Goal: Information Seeking & Learning: Learn about a topic

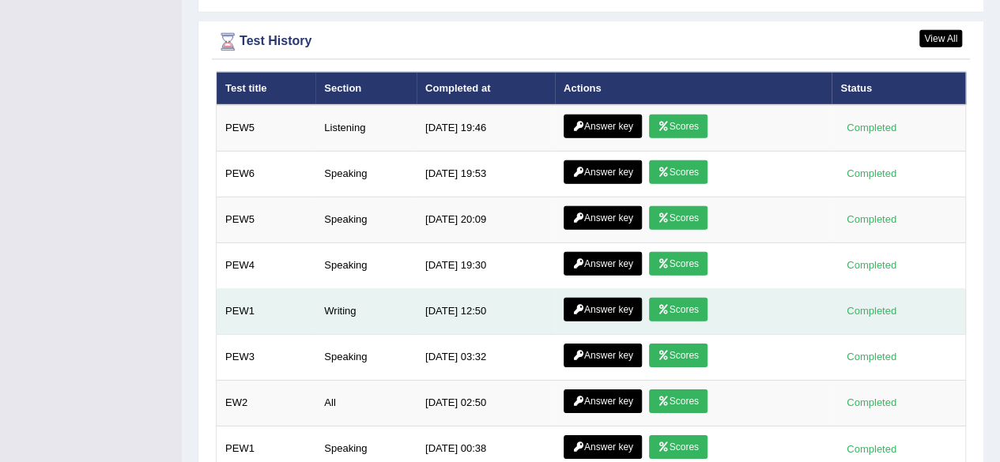
scroll to position [2038, 0]
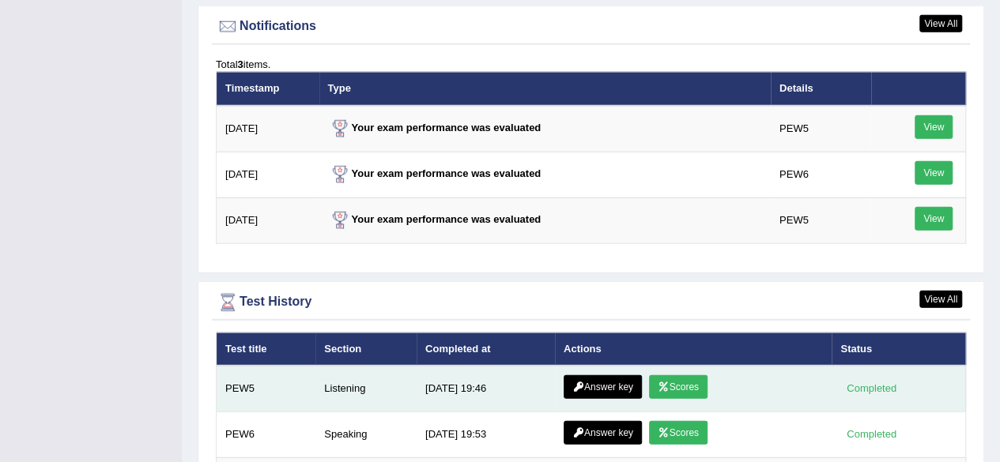
click at [669, 376] on link "Scores" at bounding box center [678, 388] width 59 height 24
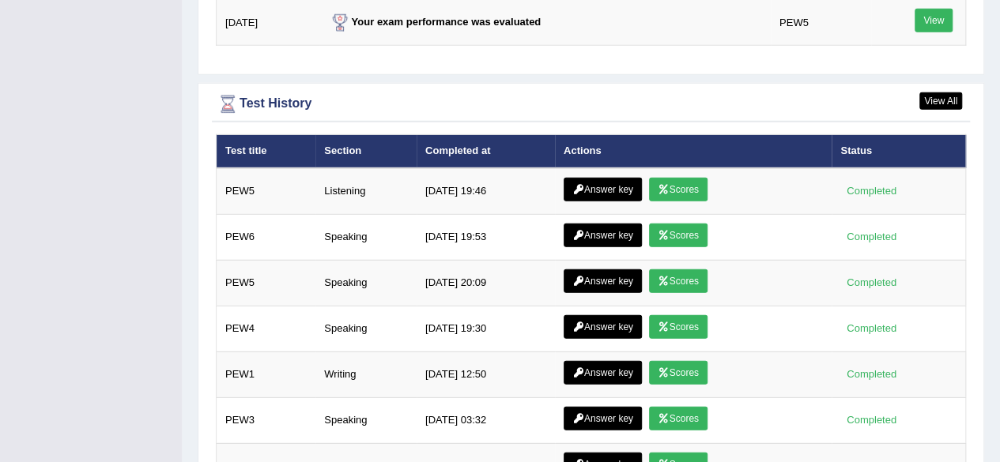
scroll to position [1897, 0]
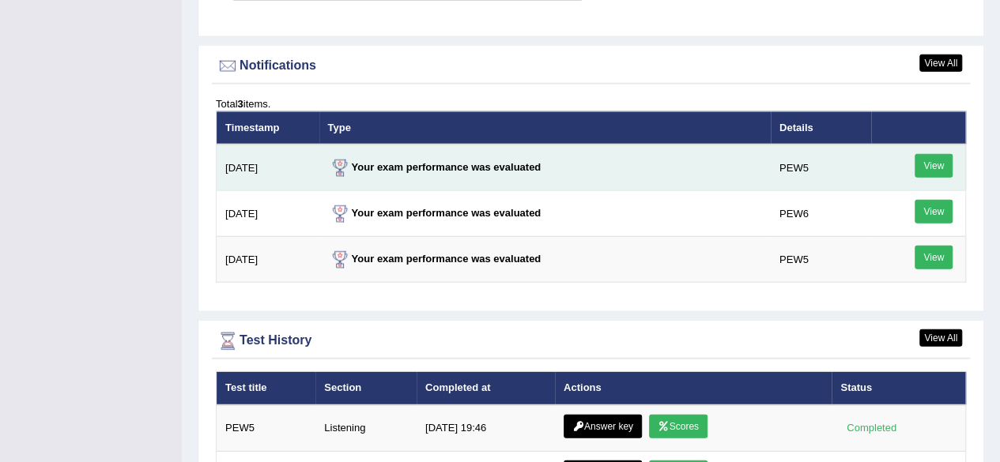
click at [429, 161] on strong "Your exam performance was evaluated" at bounding box center [434, 167] width 213 height 12
click at [939, 154] on link "View" at bounding box center [934, 166] width 38 height 24
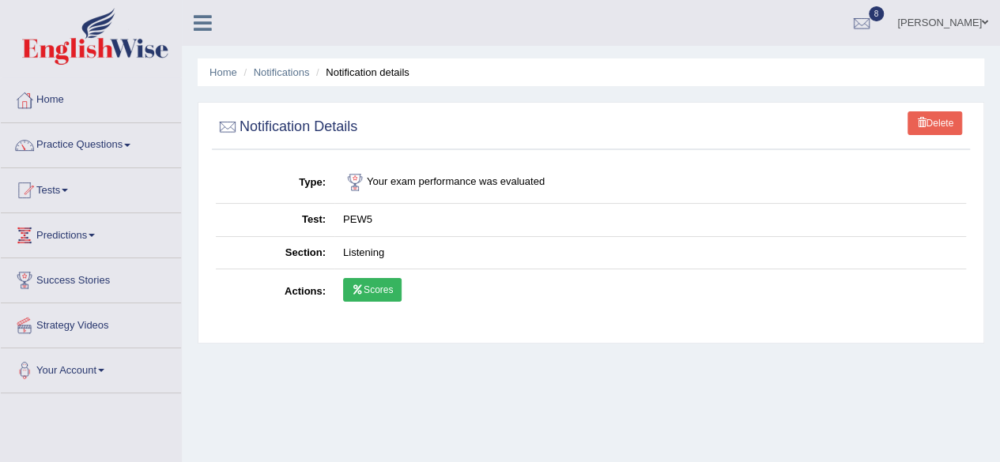
click at [376, 282] on link "Scores" at bounding box center [372, 290] width 59 height 24
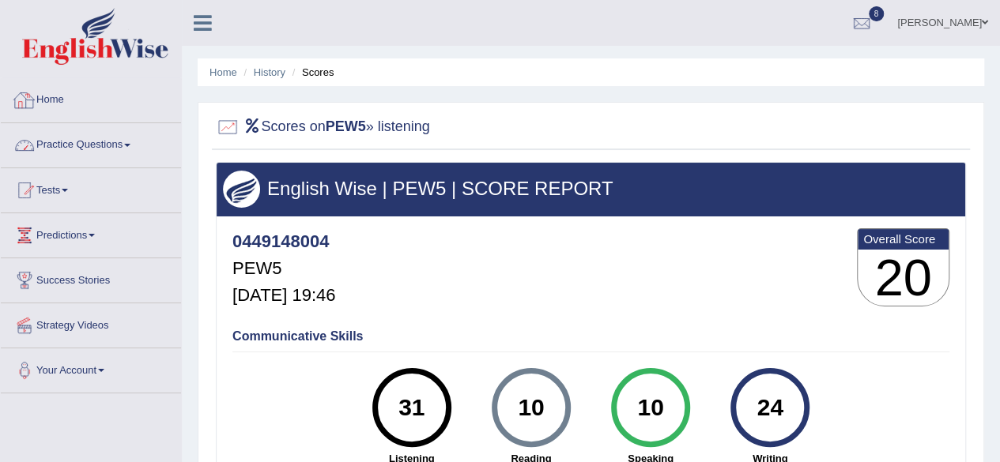
click at [60, 104] on link "Home" at bounding box center [91, 98] width 180 height 40
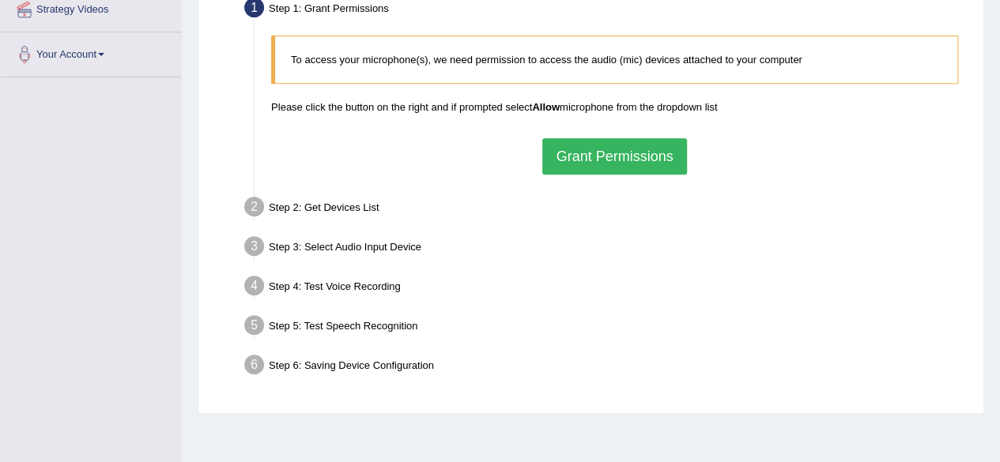
click at [640, 155] on button "Grant Permissions" at bounding box center [614, 156] width 144 height 36
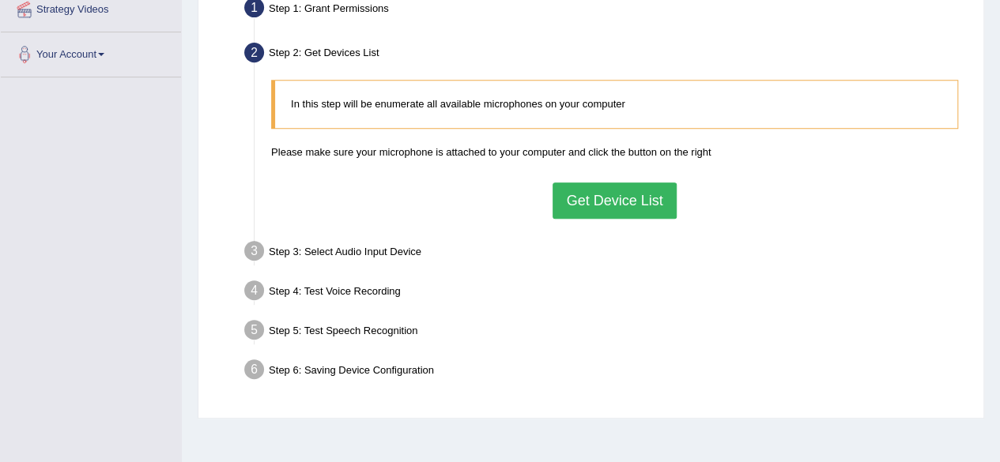
click at [587, 195] on button "Get Device List" at bounding box center [614, 201] width 123 height 36
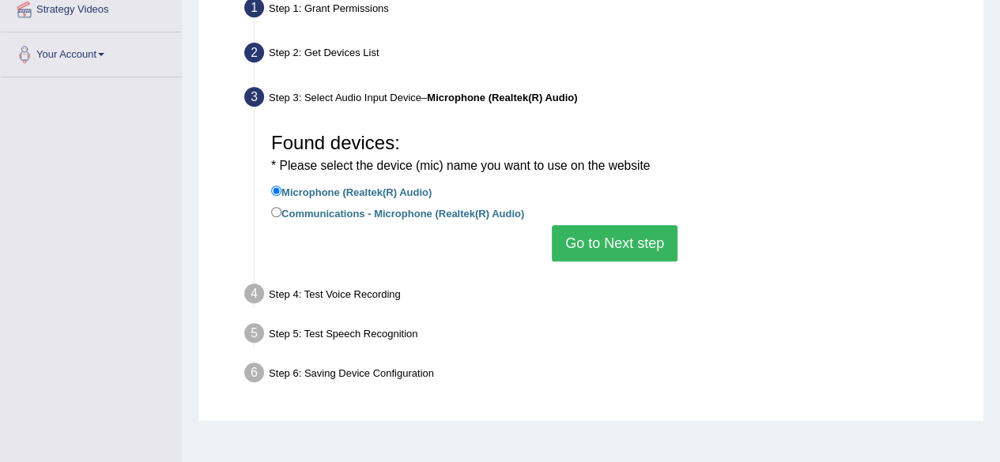
click at [583, 232] on button "Go to Next step" at bounding box center [615, 243] width 126 height 36
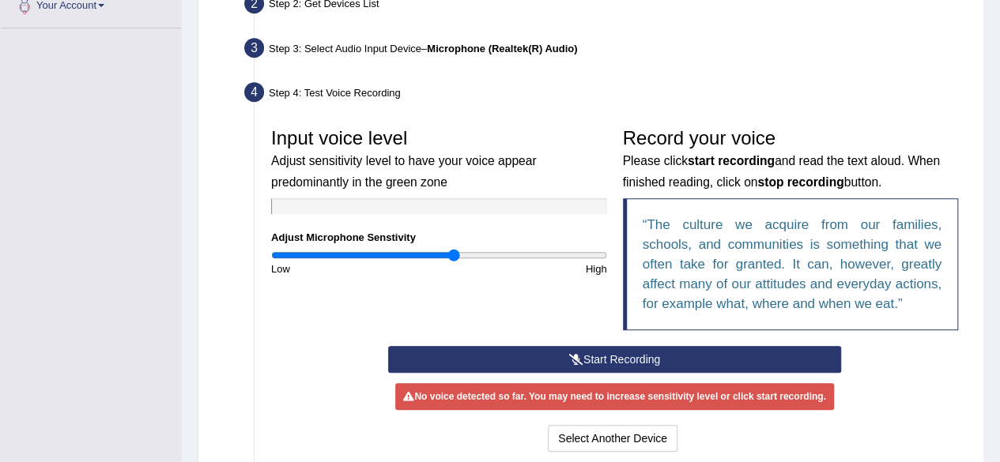
scroll to position [395, 0]
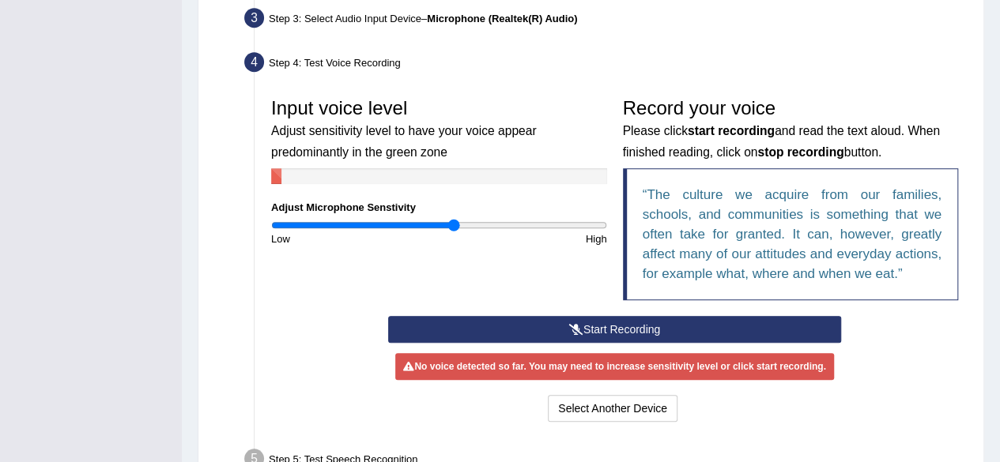
drag, startPoint x: 556, startPoint y: 313, endPoint x: 562, endPoint y: 306, distance: 9.5
click at [561, 310] on div "Input voice level Adjust sensitivity level to have your voice appear predominan…" at bounding box center [614, 258] width 703 height 352
click at [555, 320] on button "Start Recording" at bounding box center [614, 329] width 453 height 27
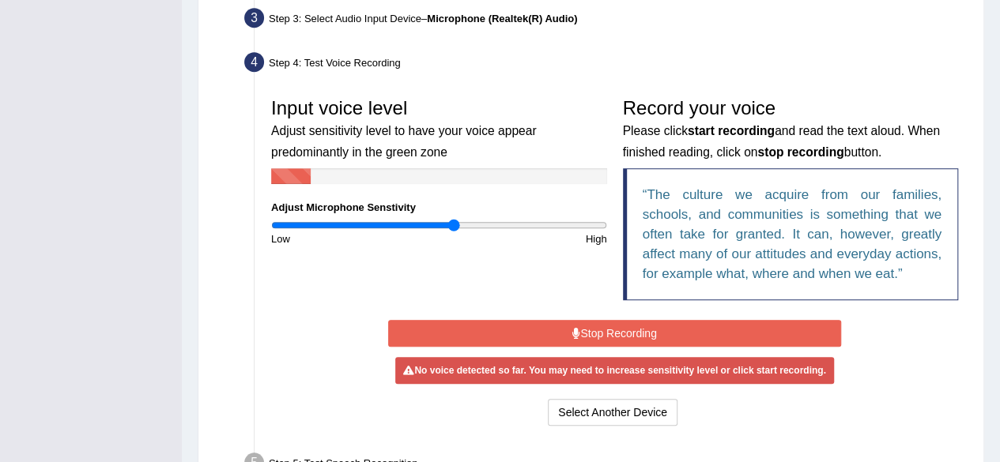
click at [601, 327] on button "Stop Recording" at bounding box center [614, 333] width 453 height 27
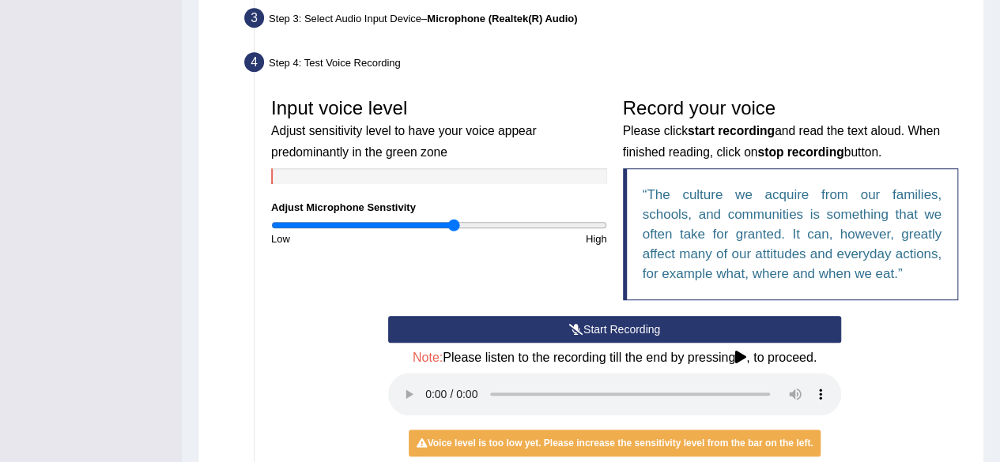
click at [591, 323] on button "Start Recording" at bounding box center [614, 329] width 453 height 27
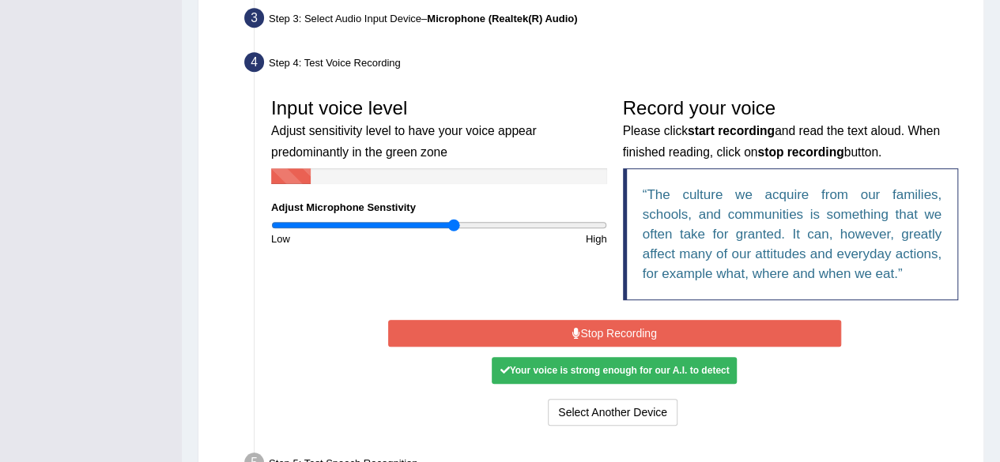
click at [591, 327] on button "Stop Recording" at bounding box center [614, 333] width 453 height 27
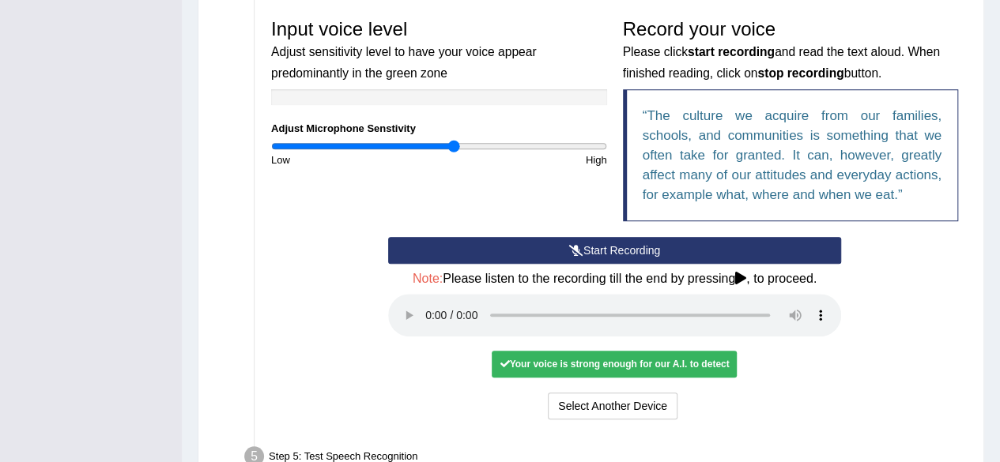
scroll to position [553, 0]
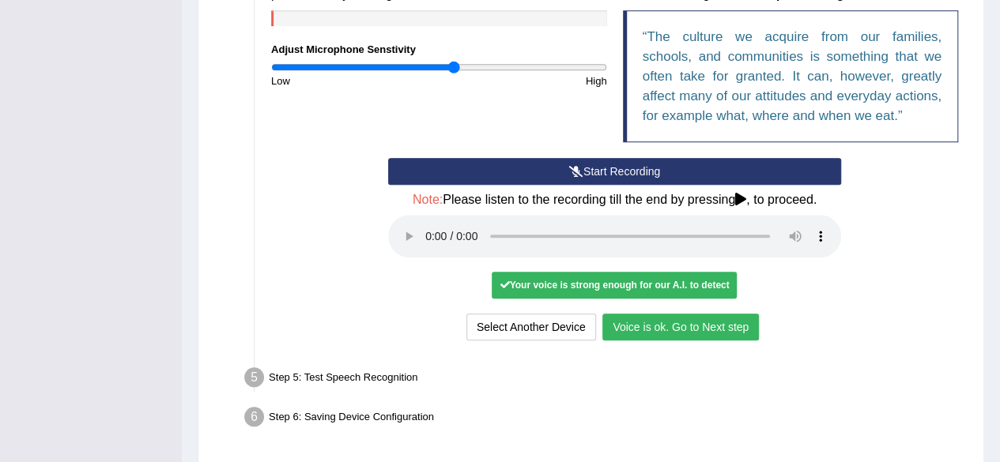
click at [649, 323] on button "Voice is ok. Go to Next step" at bounding box center [680, 327] width 157 height 27
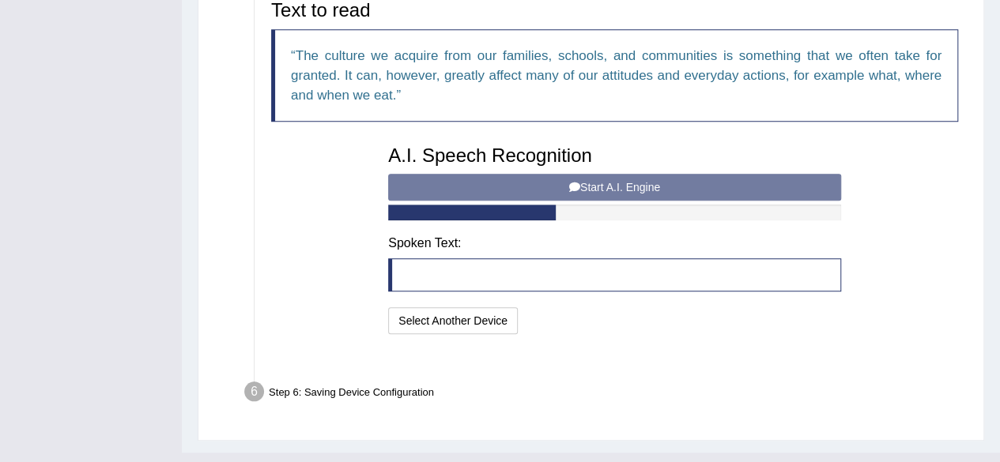
scroll to position [542, 0]
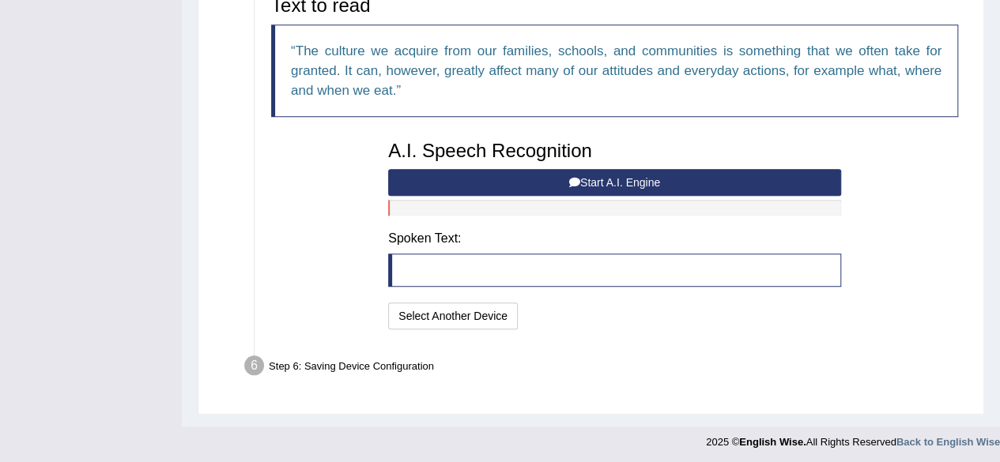
click at [550, 176] on button "Start A.I. Engine" at bounding box center [614, 182] width 453 height 27
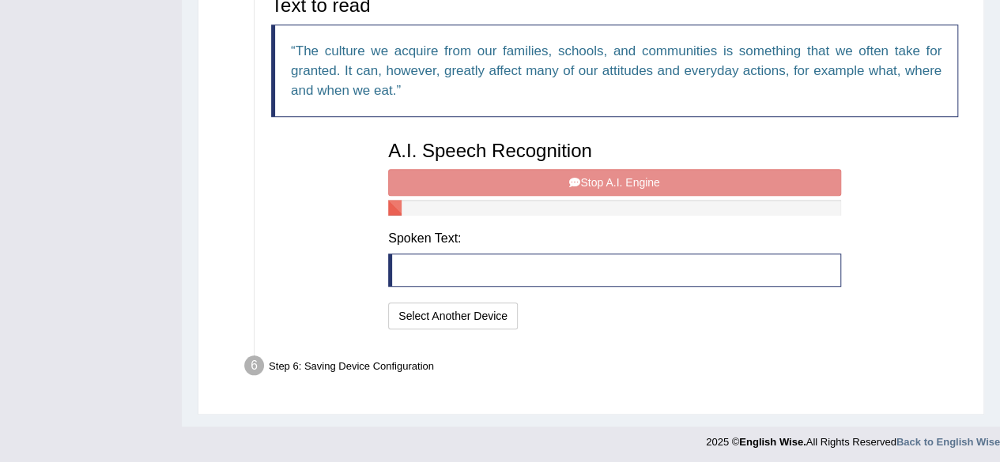
click at [574, 176] on div "A.I. Speech Recognition Start A.I. Engine Stop A.I. Engine Note: Please listen …" at bounding box center [614, 233] width 469 height 201
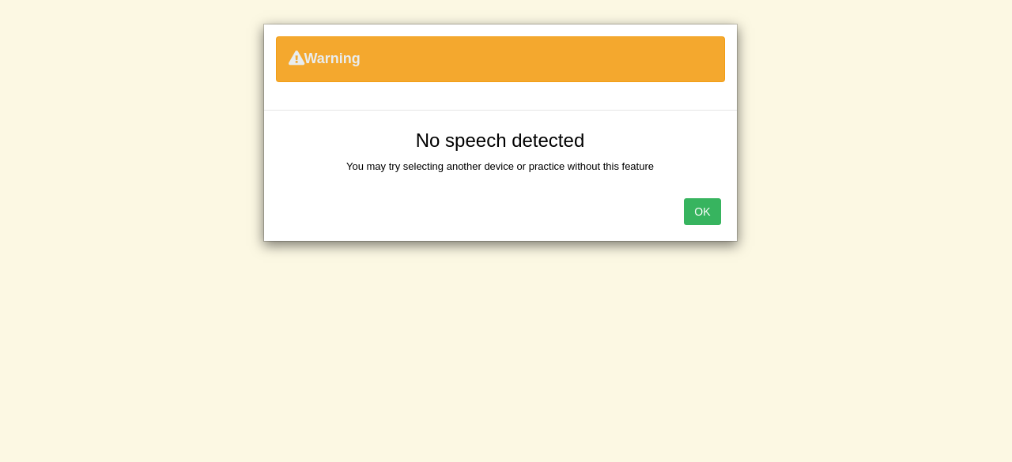
click at [699, 210] on button "OK" at bounding box center [702, 211] width 36 height 27
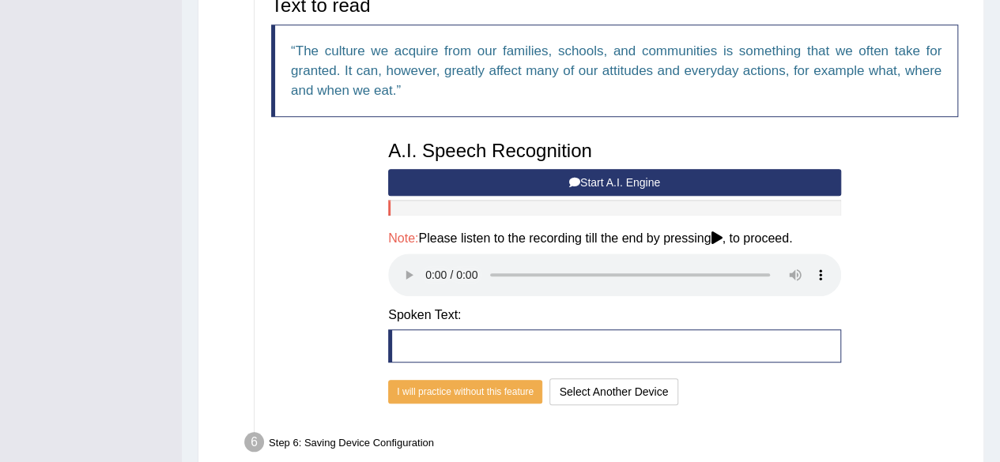
click at [512, 179] on button "Start A.I. Engine" at bounding box center [614, 182] width 453 height 27
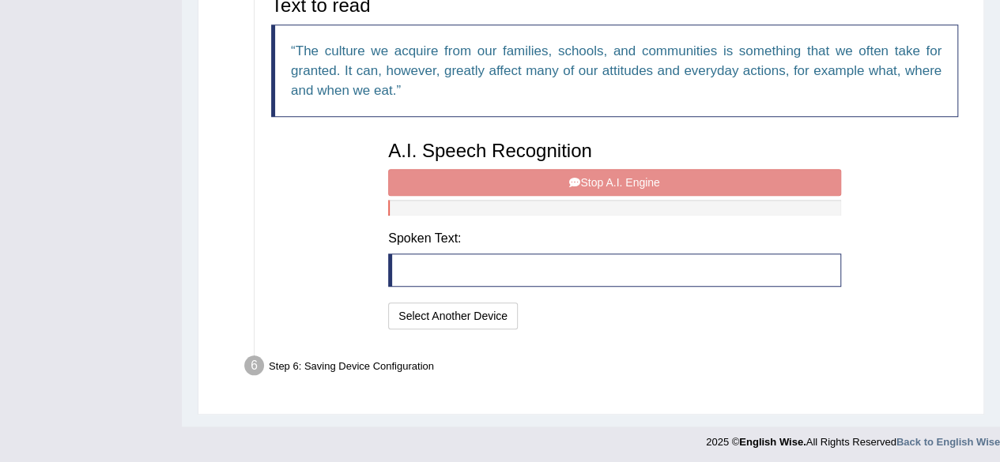
click at [540, 180] on div "A.I. Speech Recognition Start A.I. Engine Stop A.I. Engine Note: Please listen …" at bounding box center [614, 233] width 469 height 201
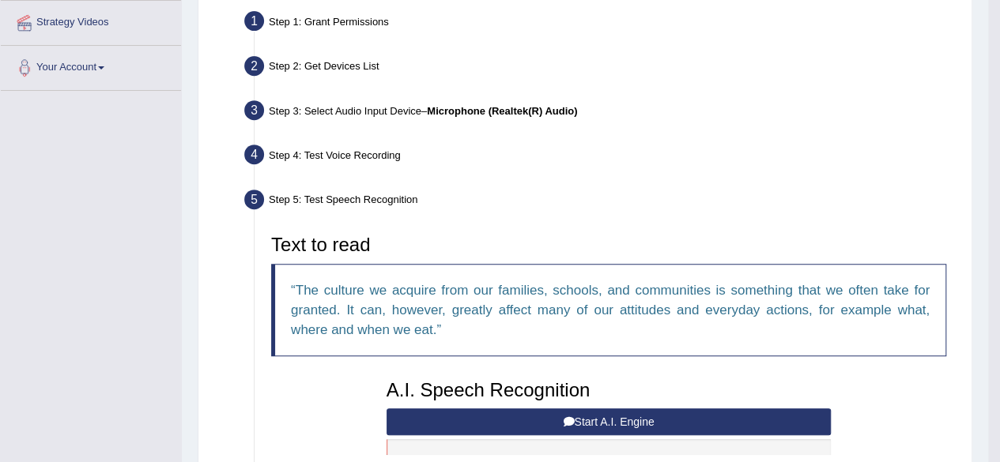
scroll to position [226, 0]
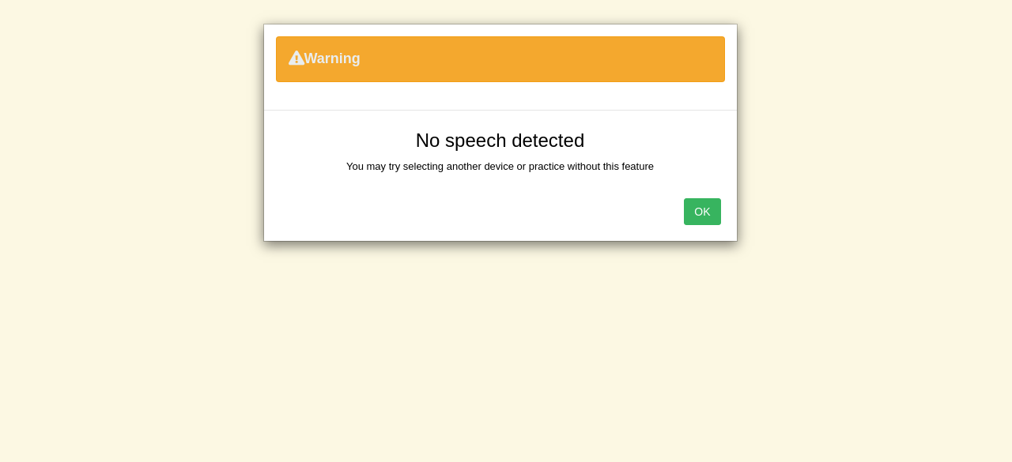
click at [697, 211] on button "OK" at bounding box center [702, 211] width 36 height 27
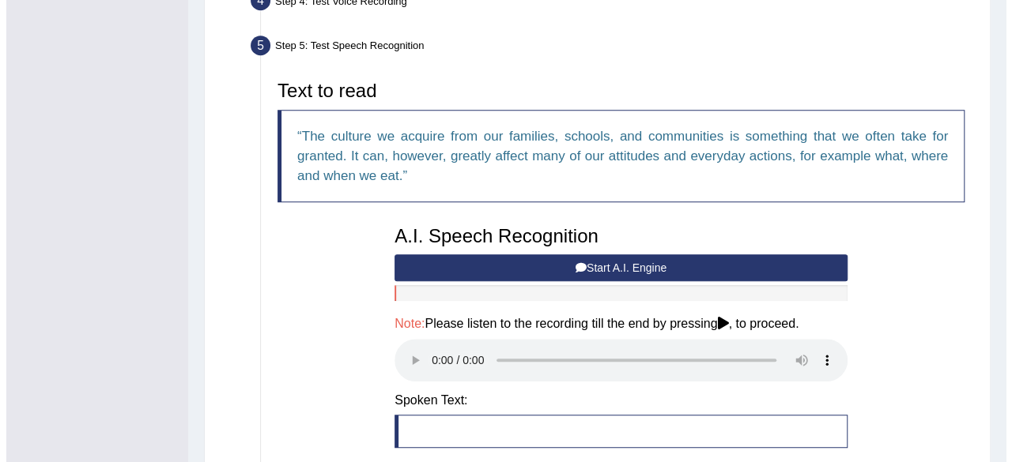
scroll to position [542, 0]
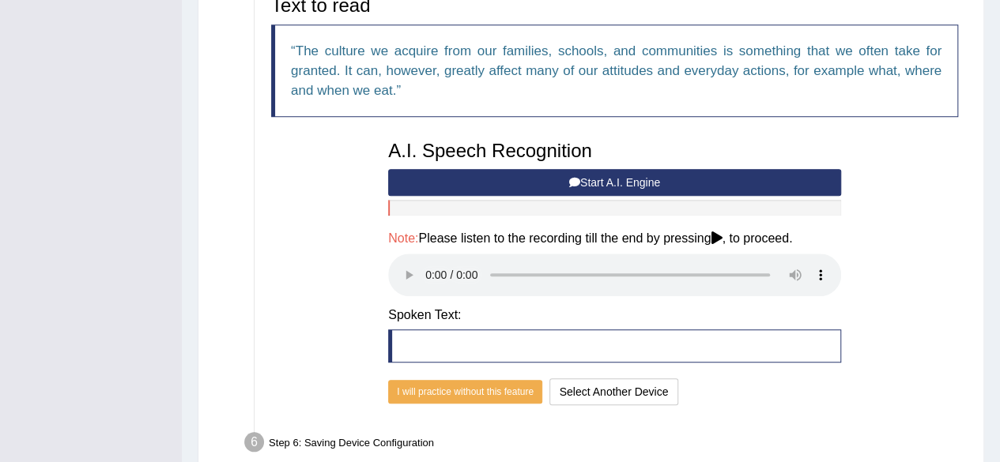
click at [550, 180] on button "Start A.I. Engine" at bounding box center [614, 182] width 453 height 27
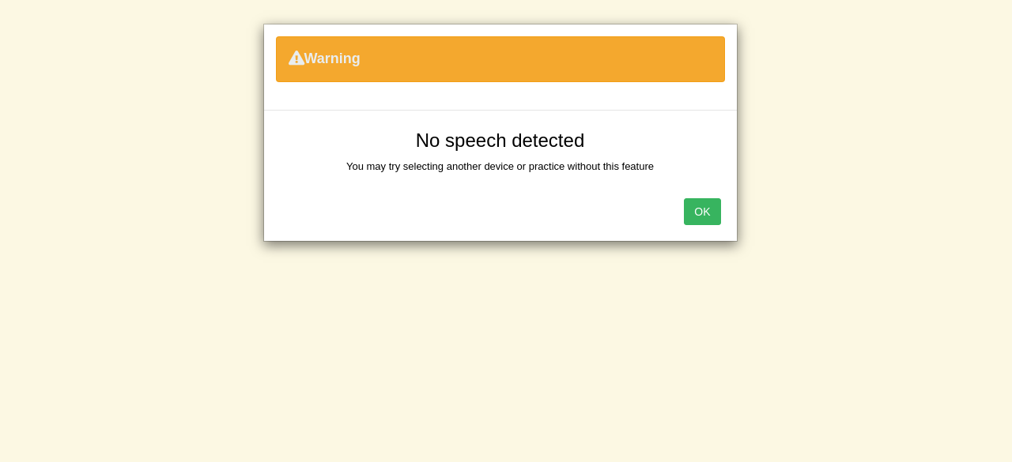
click at [696, 210] on button "OK" at bounding box center [702, 211] width 36 height 27
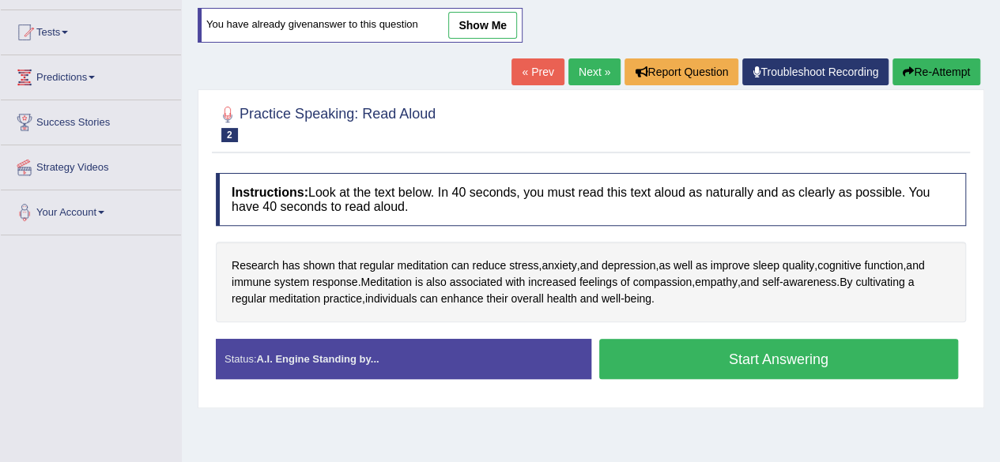
click at [714, 354] on button "Start Answering" at bounding box center [779, 359] width 360 height 40
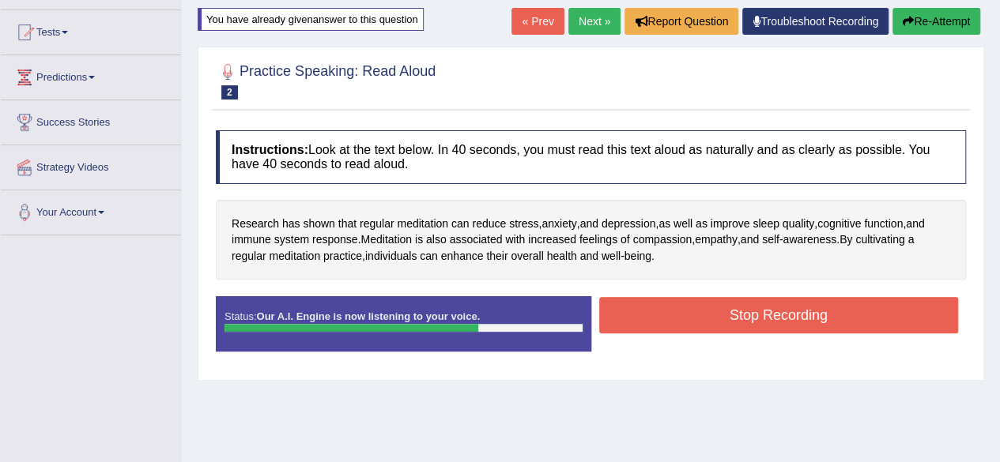
click at [697, 315] on button "Stop Recording" at bounding box center [779, 315] width 360 height 36
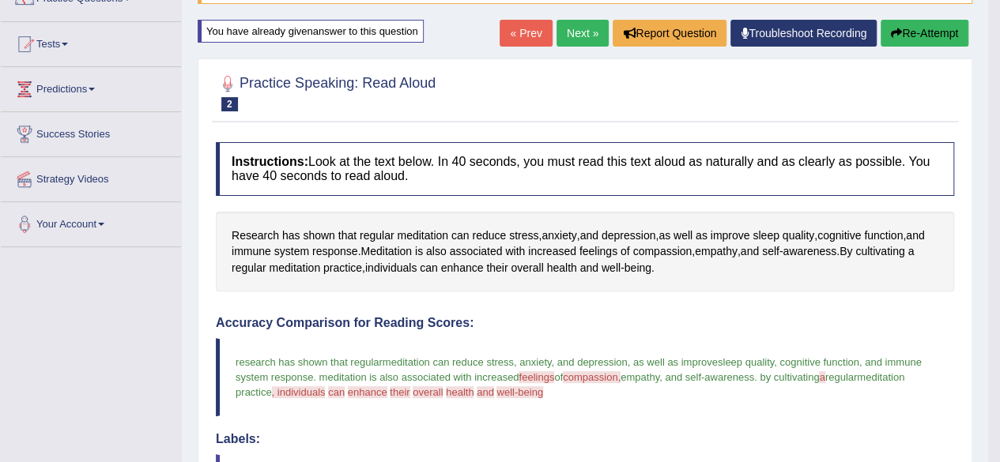
scroll to position [66, 0]
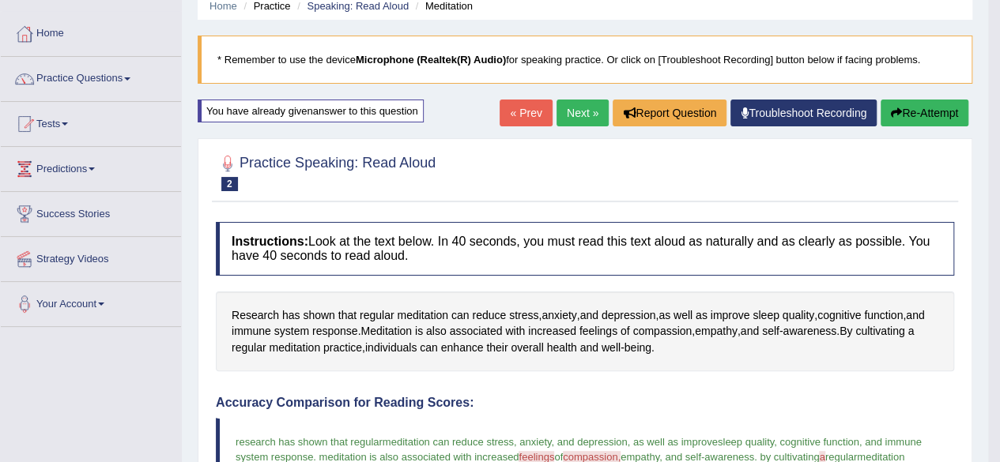
click at [571, 110] on link "Next »" at bounding box center [583, 113] width 52 height 27
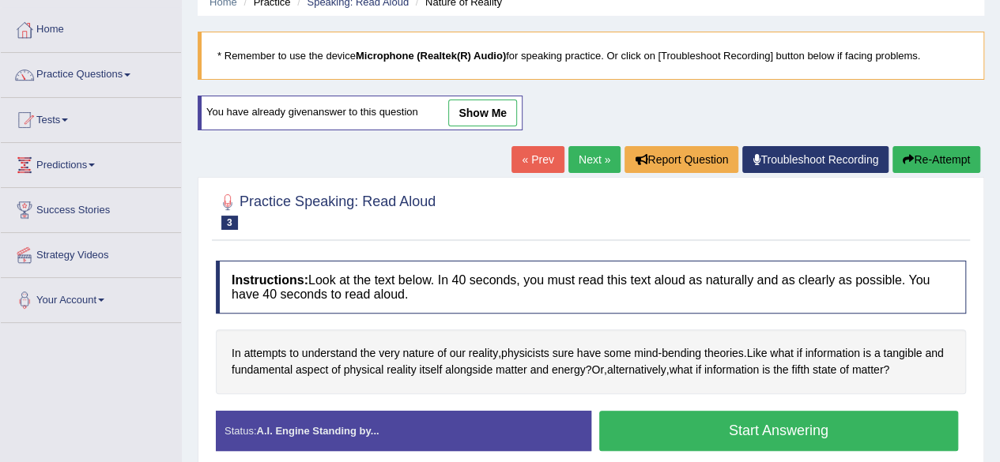
scroll to position [237, 0]
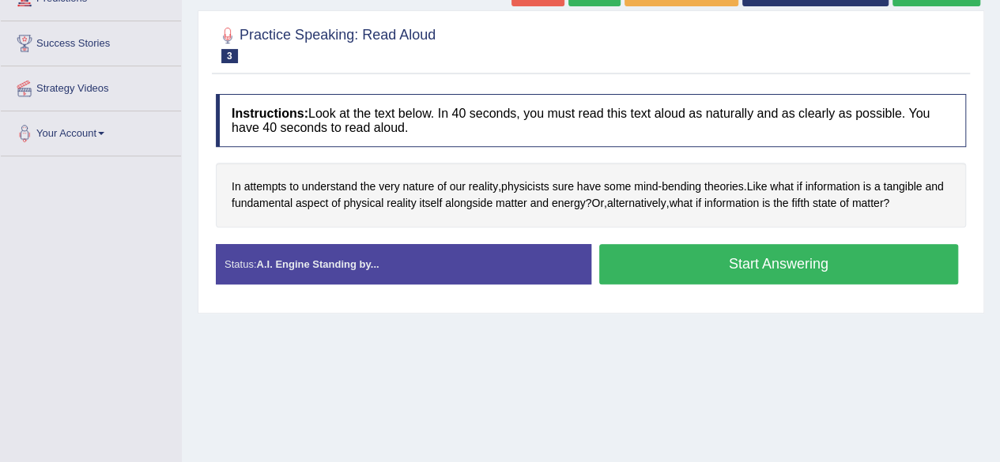
click at [644, 252] on button "Start Answering" at bounding box center [779, 264] width 360 height 40
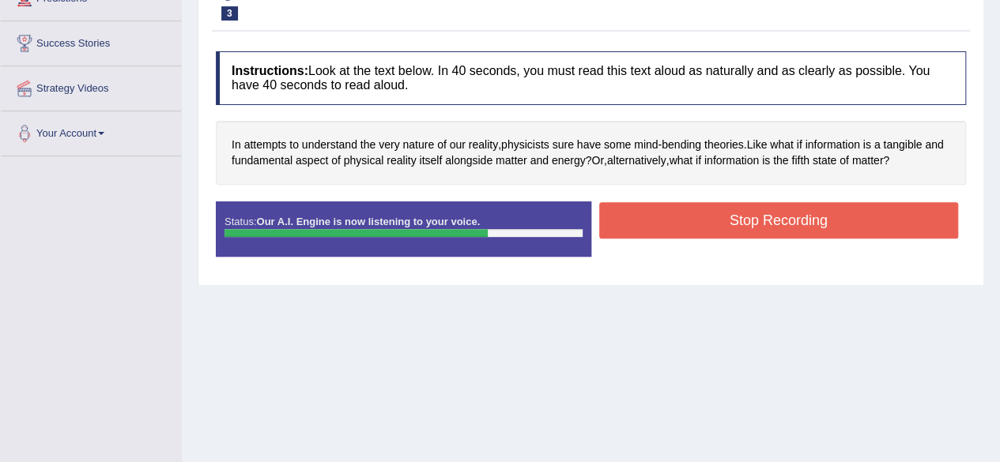
click at [688, 212] on button "Stop Recording" at bounding box center [779, 220] width 360 height 36
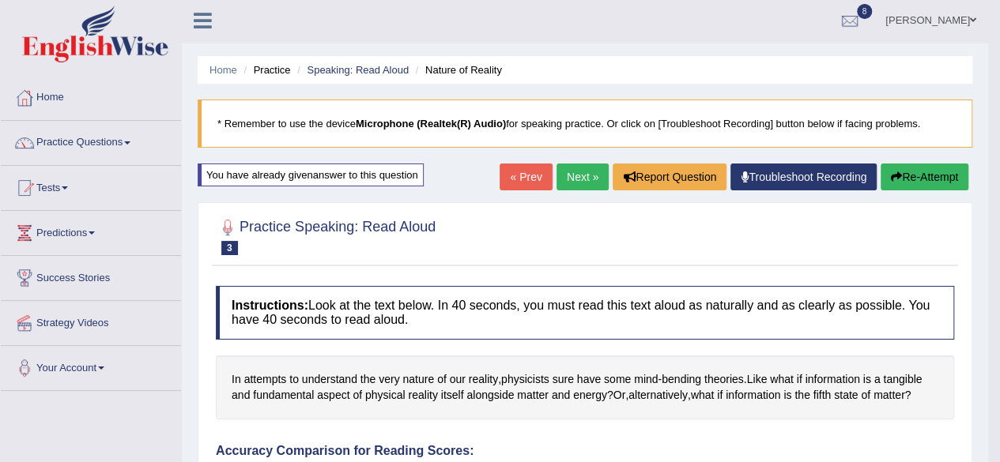
scroll to position [0, 0]
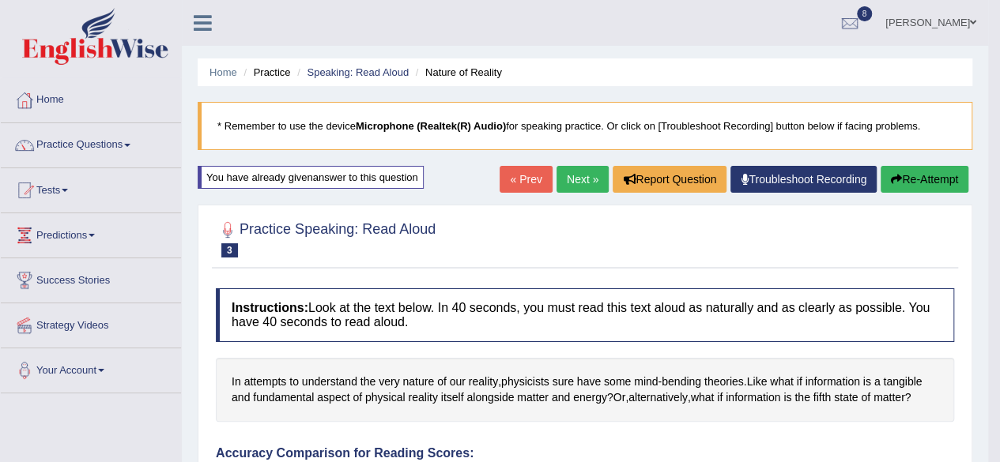
click at [586, 183] on link "Next »" at bounding box center [583, 179] width 52 height 27
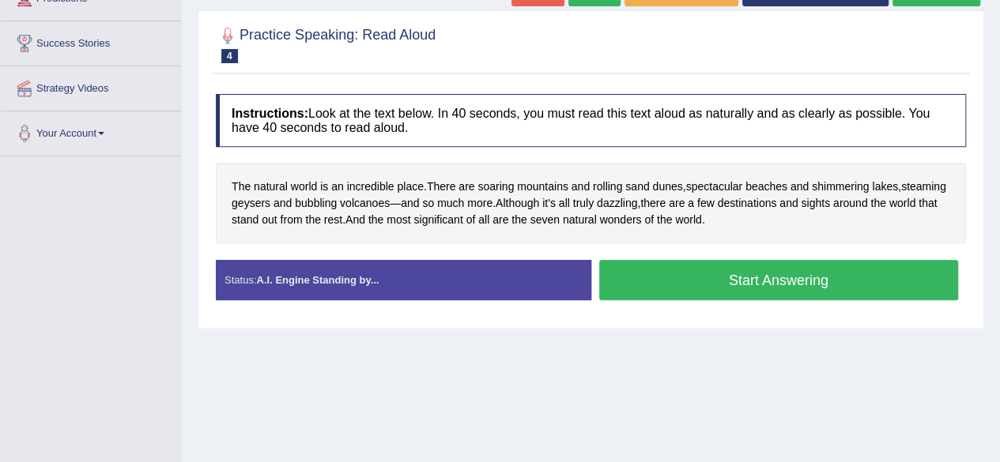
click at [643, 265] on button "Start Answering" at bounding box center [779, 280] width 360 height 40
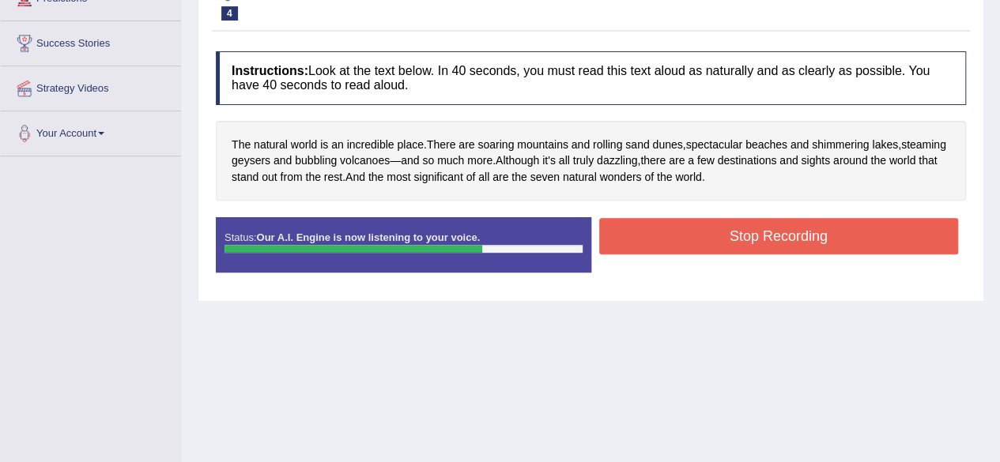
click at [738, 223] on button "Stop Recording" at bounding box center [779, 236] width 360 height 36
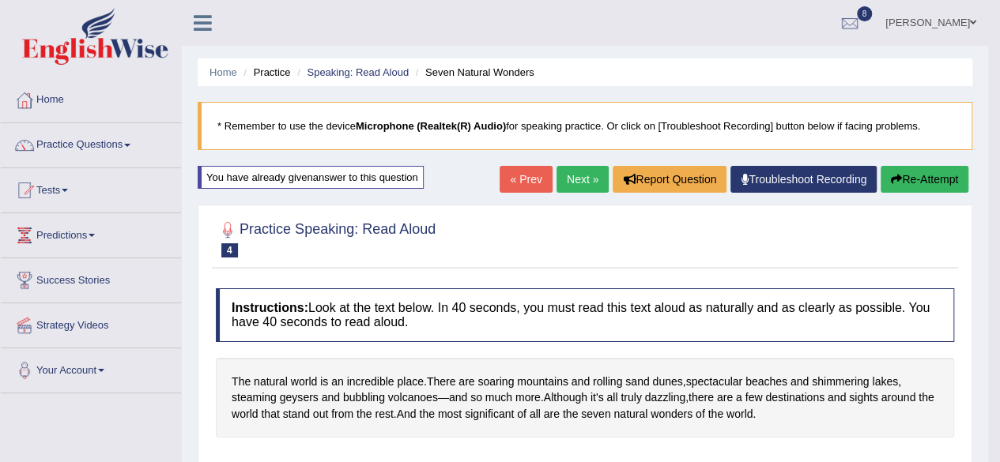
click at [590, 175] on link "Next »" at bounding box center [583, 179] width 52 height 27
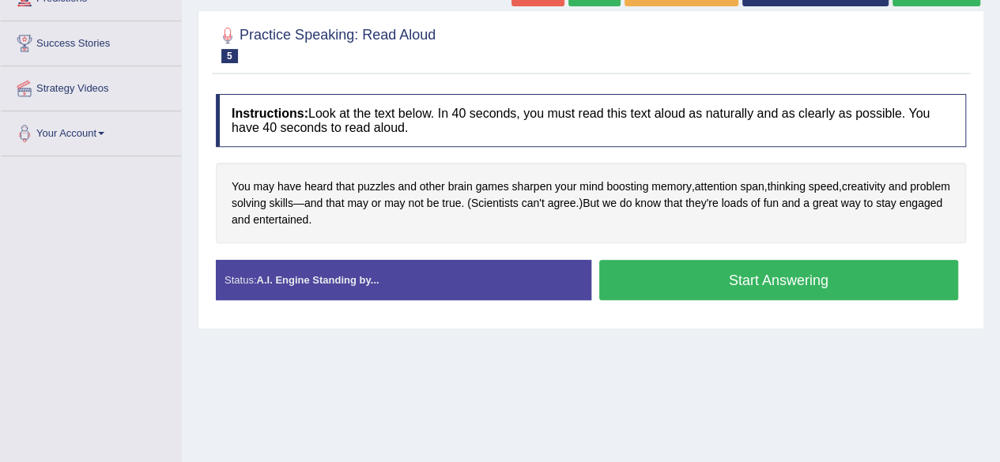
click at [655, 277] on button "Start Answering" at bounding box center [779, 280] width 360 height 40
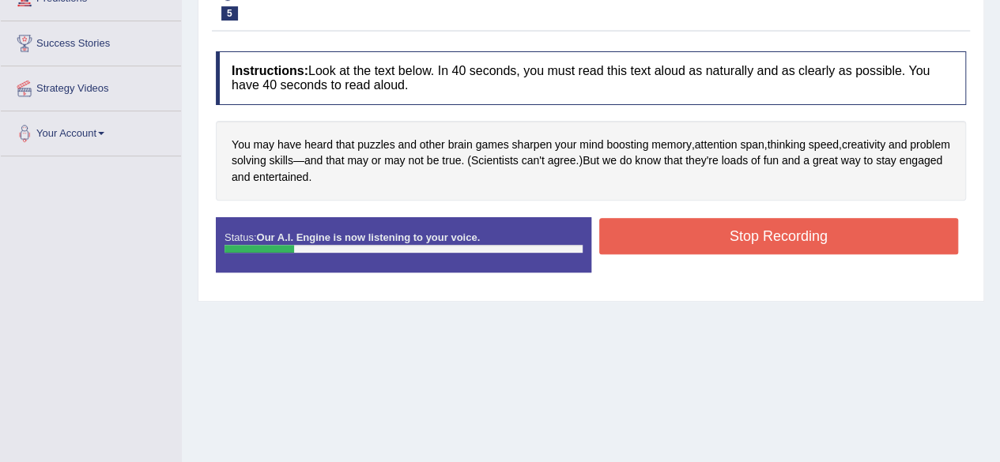
click at [694, 227] on button "Stop Recording" at bounding box center [779, 236] width 360 height 36
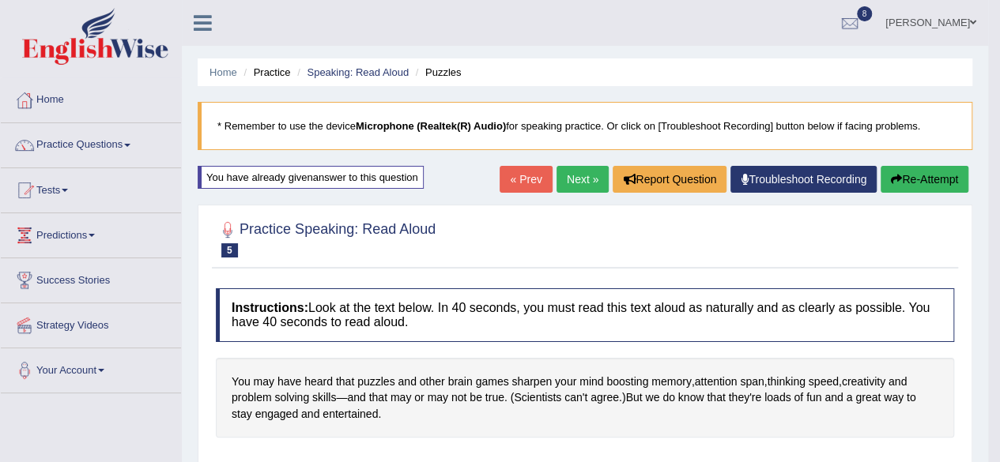
click at [898, 171] on button "Re-Attempt" at bounding box center [925, 179] width 88 height 27
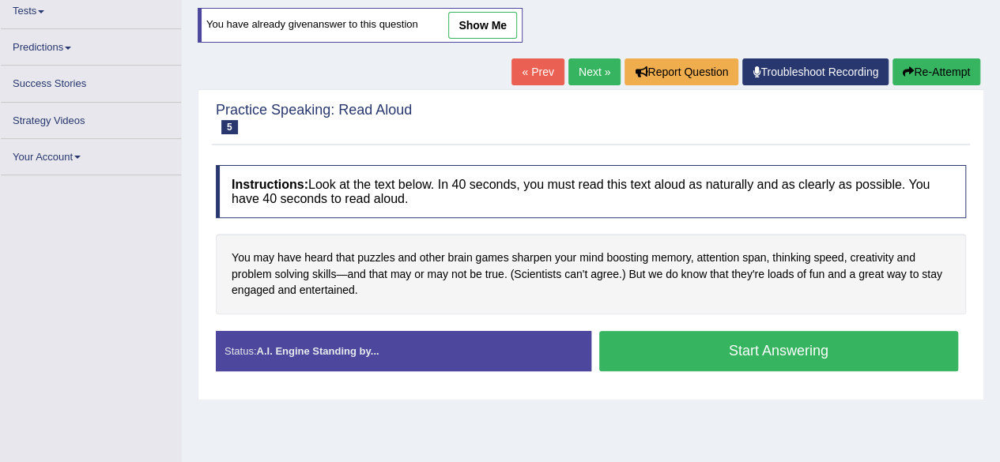
scroll to position [179, 0]
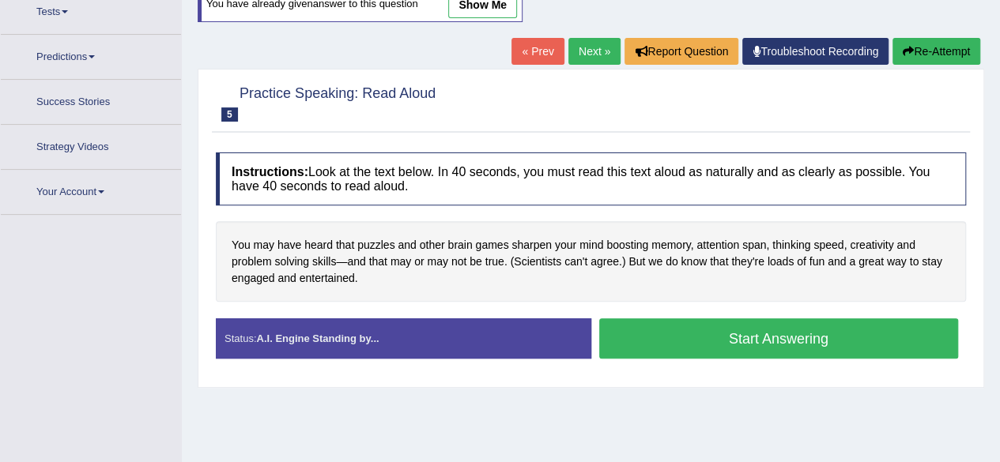
click at [729, 340] on button "Start Answering" at bounding box center [779, 339] width 360 height 40
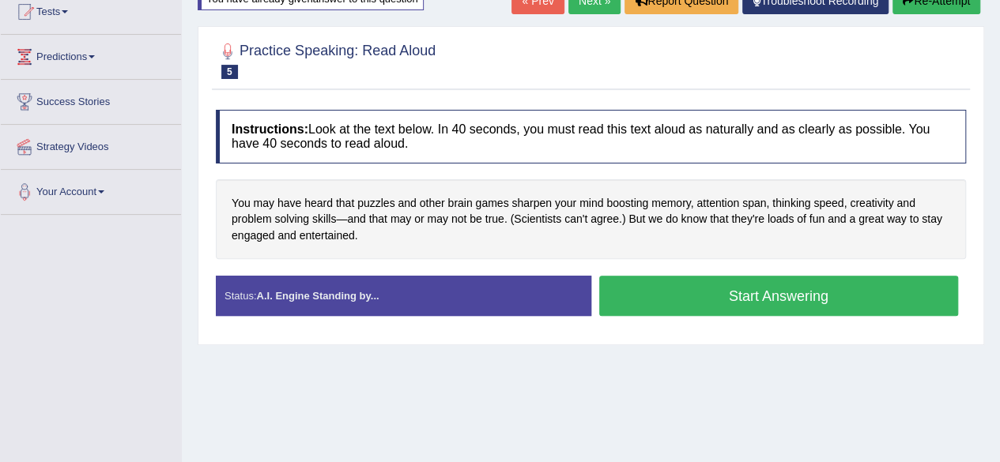
click at [729, 340] on div "Practice Speaking: Read Aloud 5 Puzzles Instructions: Look at the text below. I…" at bounding box center [591, 185] width 787 height 319
click at [729, 293] on button "Start Answering" at bounding box center [779, 296] width 360 height 40
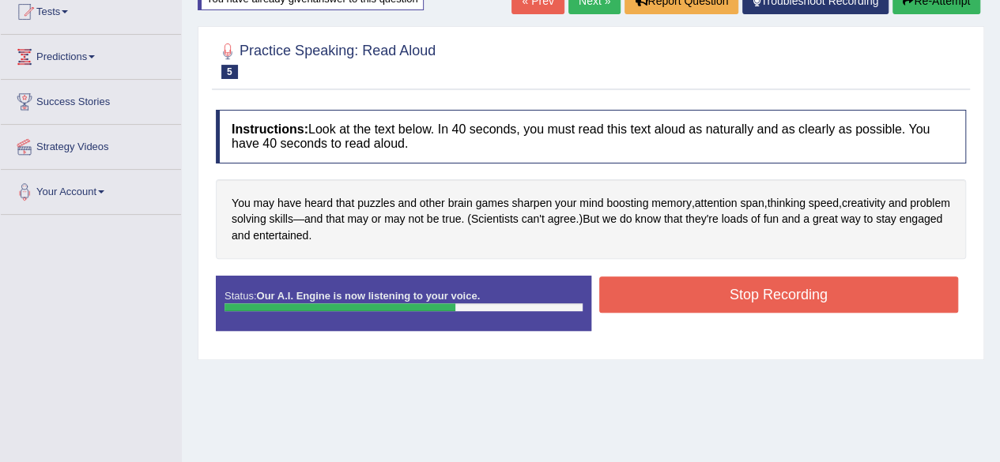
click at [661, 289] on button "Stop Recording" at bounding box center [779, 295] width 360 height 36
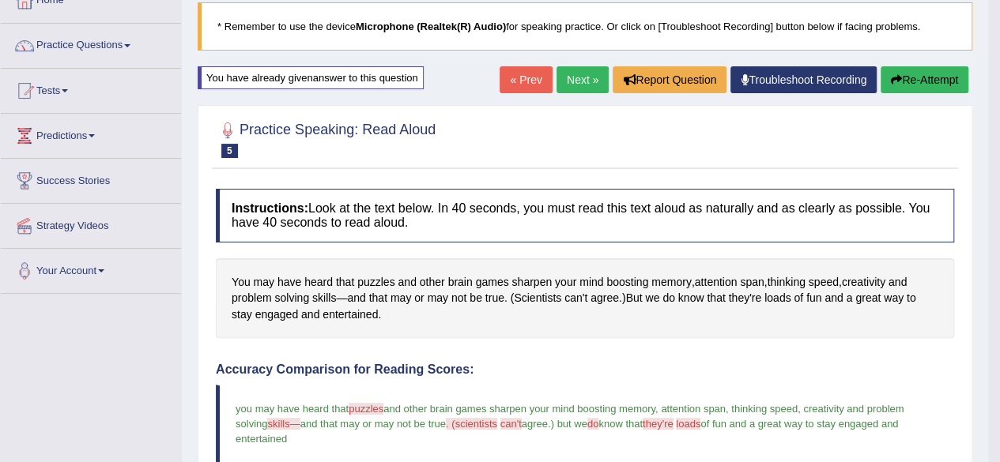
scroll to position [100, 0]
click at [576, 77] on link "Next »" at bounding box center [583, 79] width 52 height 27
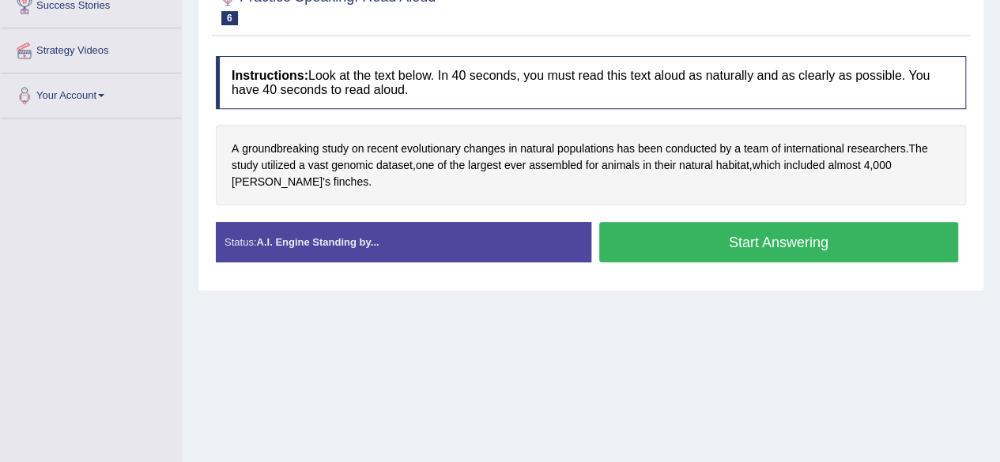
click at [653, 243] on button "Start Answering" at bounding box center [779, 242] width 360 height 40
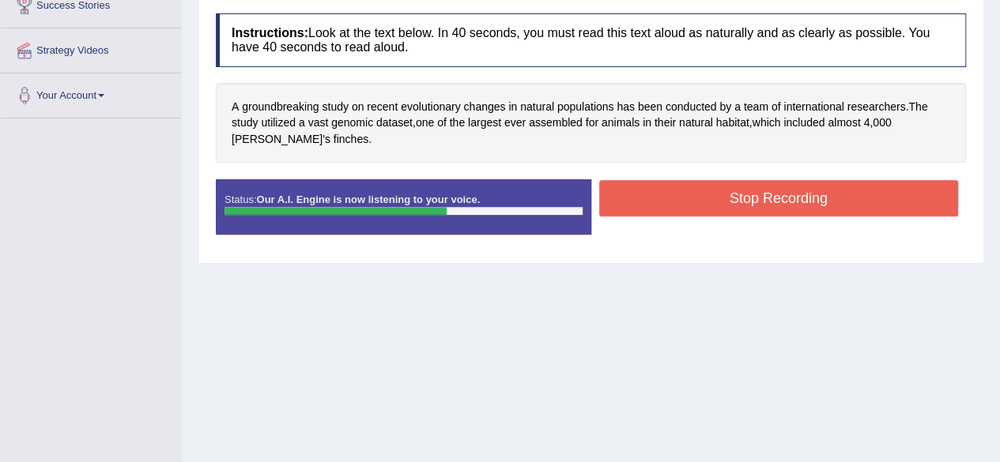
click at [651, 198] on button "Stop Recording" at bounding box center [779, 198] width 360 height 36
click at [651, 198] on div "Status: Our A.I. Engine is now listening to your voice. Start Answering Stop Re…" at bounding box center [591, 214] width 750 height 71
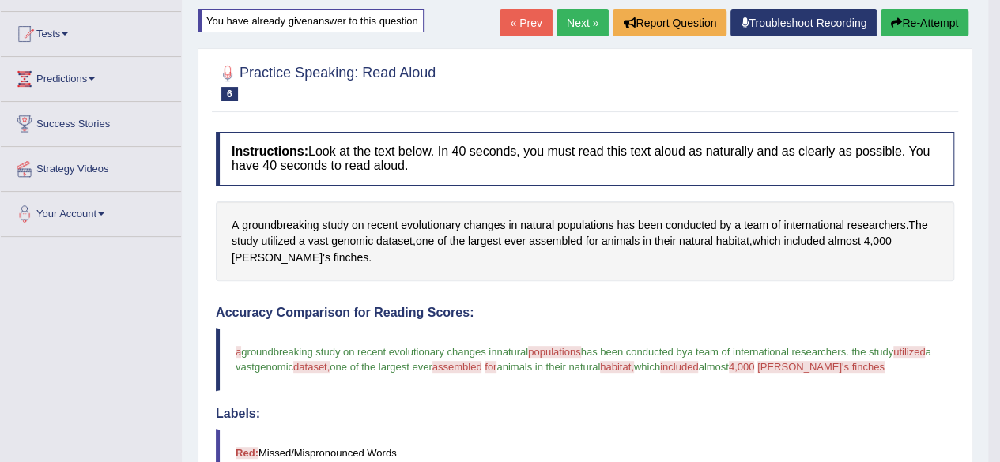
scroll to position [130, 0]
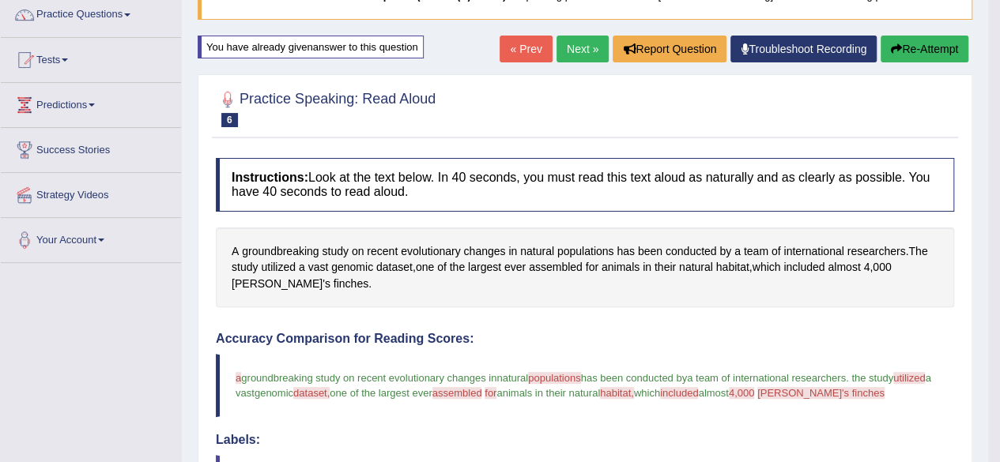
click at [582, 50] on link "Next »" at bounding box center [583, 49] width 52 height 27
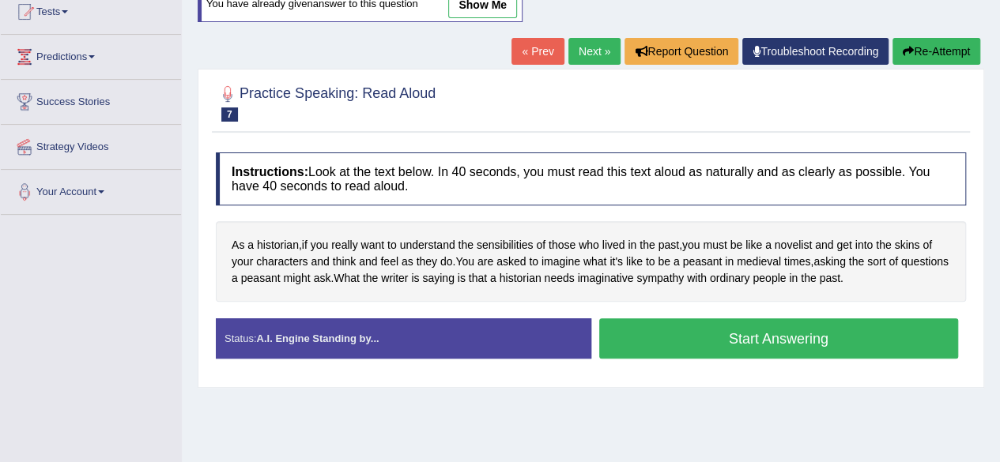
scroll to position [158, 0]
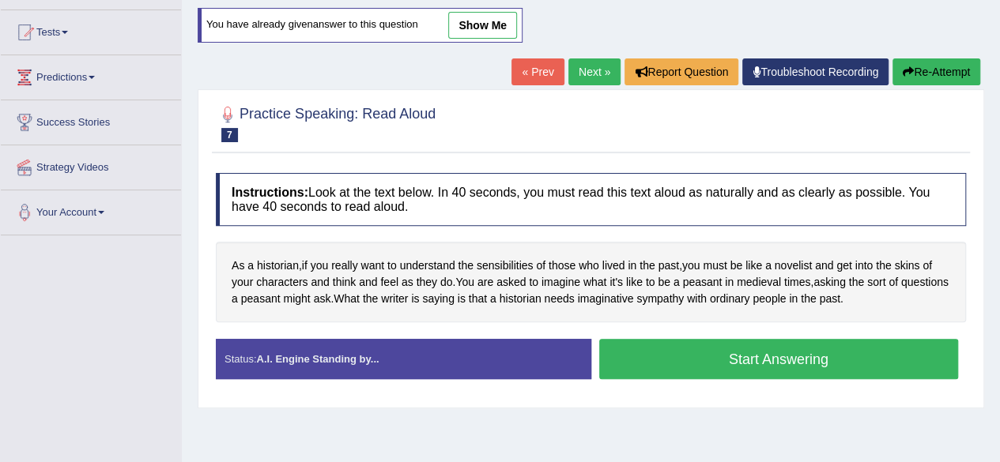
click at [666, 345] on button "Start Answering" at bounding box center [779, 359] width 360 height 40
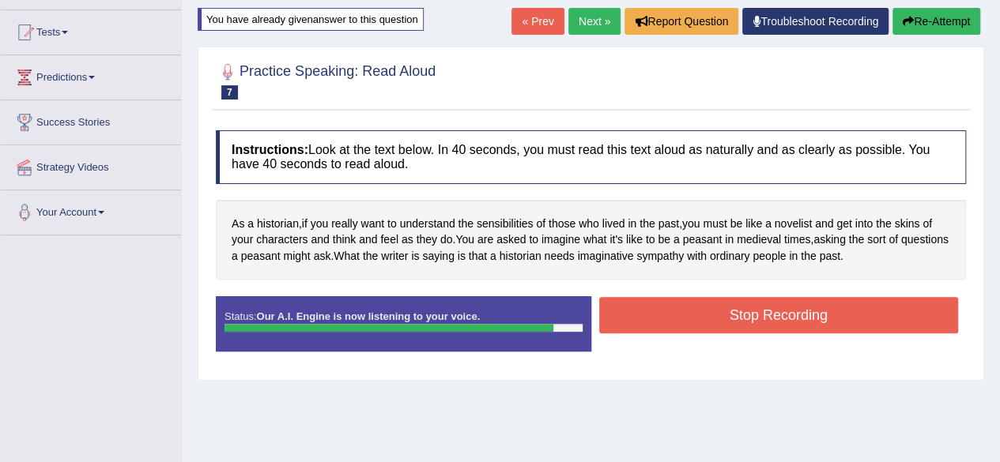
click at [734, 308] on button "Stop Recording" at bounding box center [779, 315] width 360 height 36
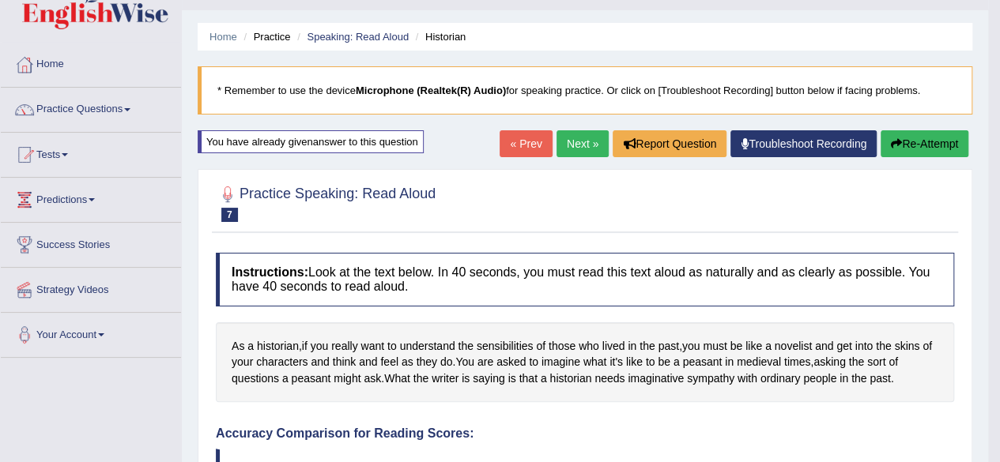
scroll to position [0, 0]
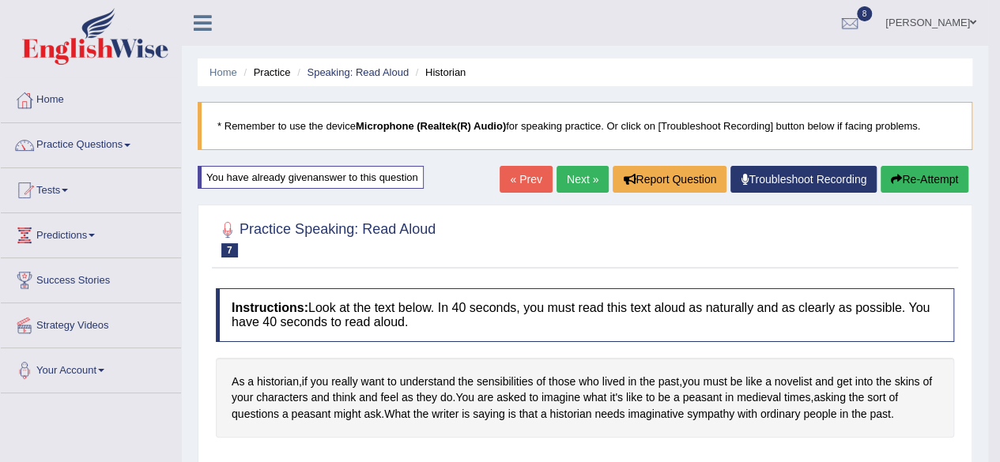
click at [580, 173] on link "Next »" at bounding box center [583, 179] width 52 height 27
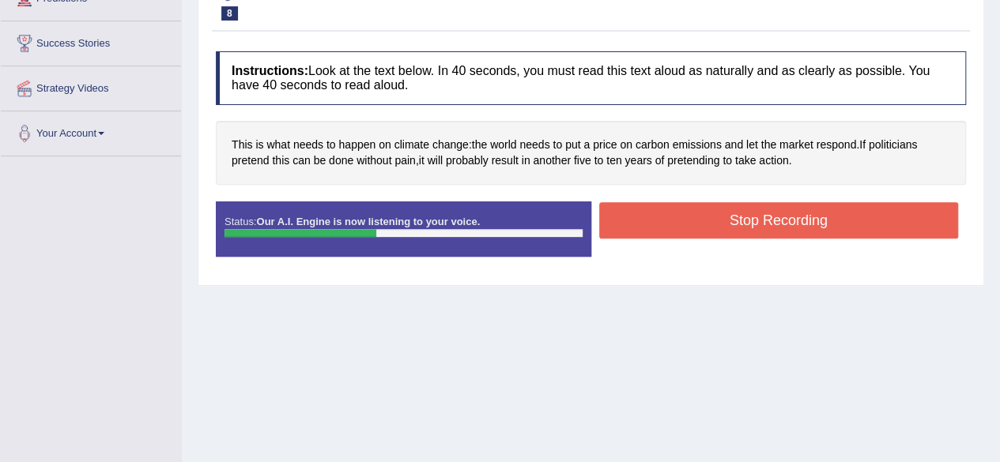
click at [712, 214] on button "Stop Recording" at bounding box center [779, 220] width 360 height 36
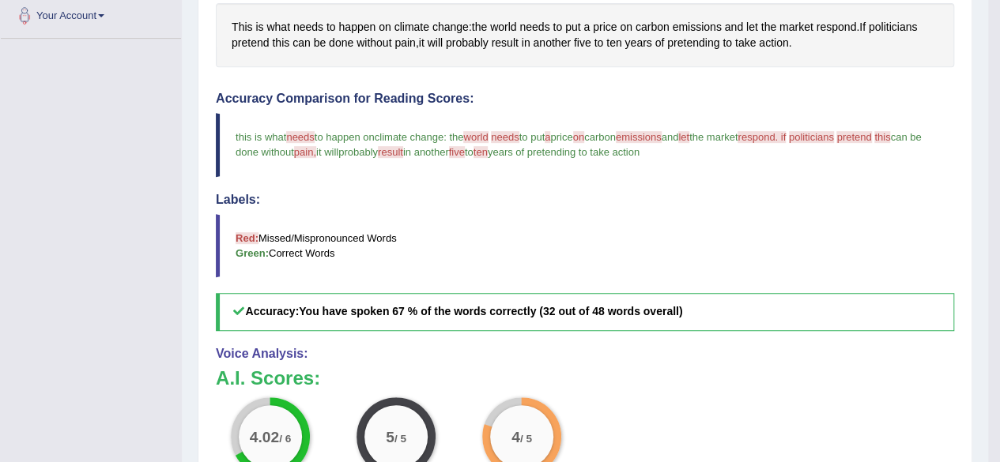
scroll to position [79, 0]
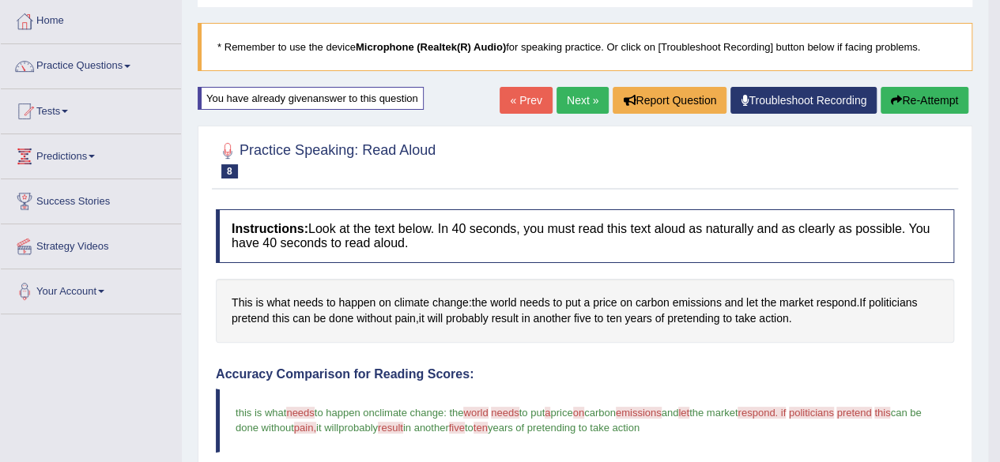
click at [569, 100] on link "Next »" at bounding box center [583, 100] width 52 height 27
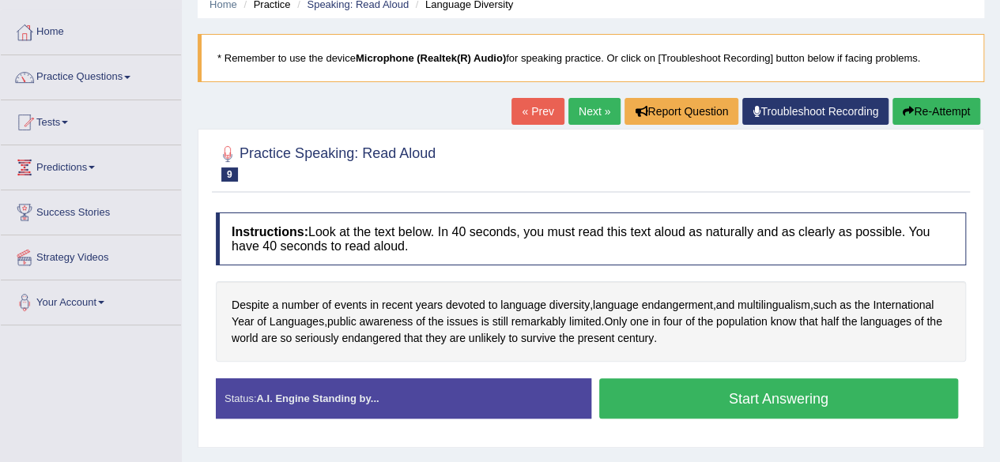
scroll to position [158, 0]
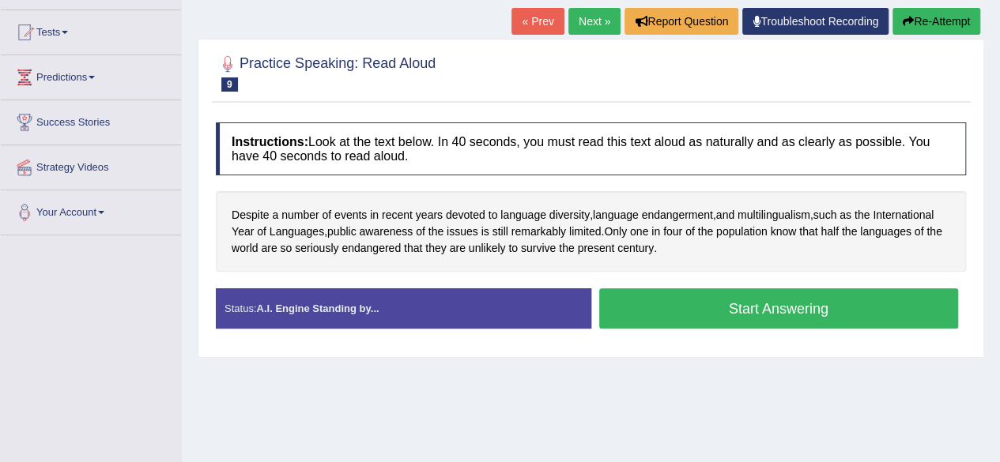
click at [640, 310] on button "Start Answering" at bounding box center [779, 309] width 360 height 40
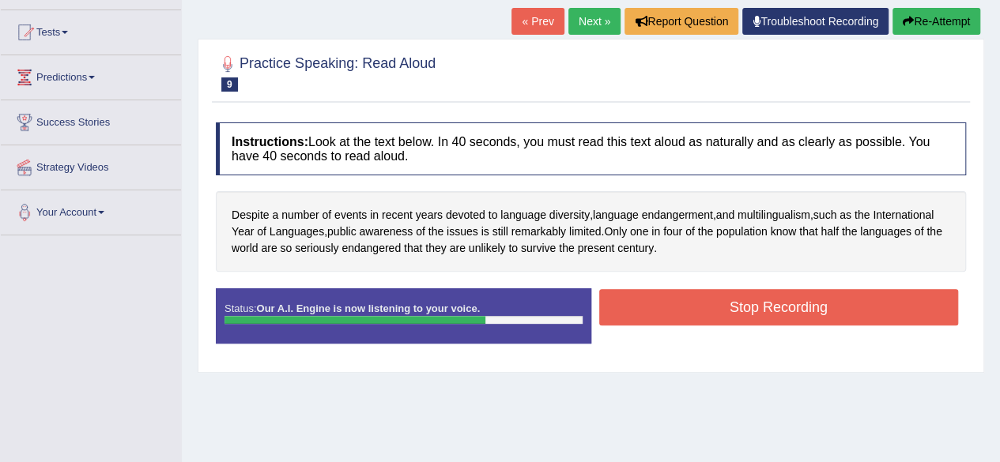
click at [779, 310] on button "Stop Recording" at bounding box center [779, 307] width 360 height 36
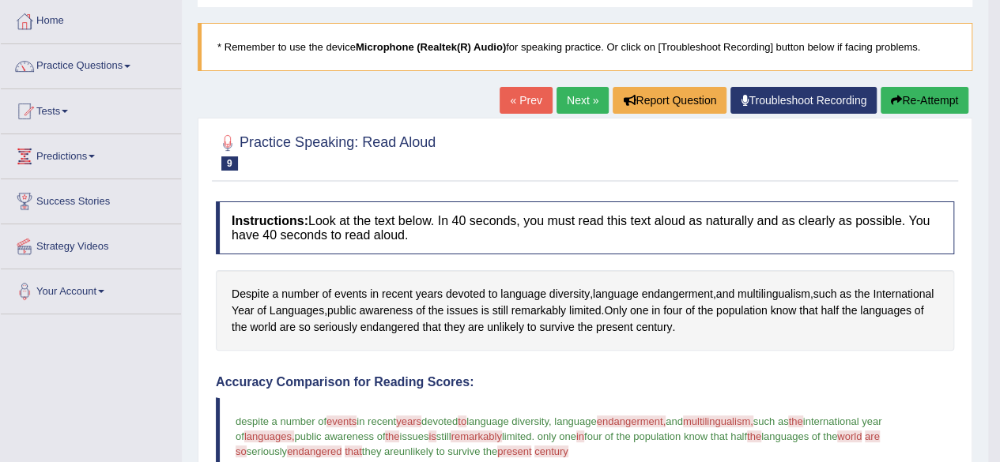
scroll to position [0, 0]
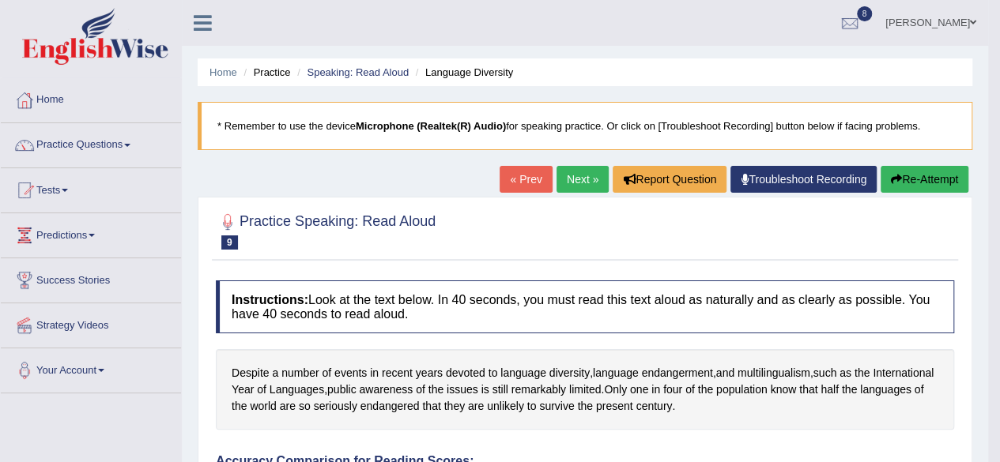
click at [561, 179] on link "Next »" at bounding box center [583, 179] width 52 height 27
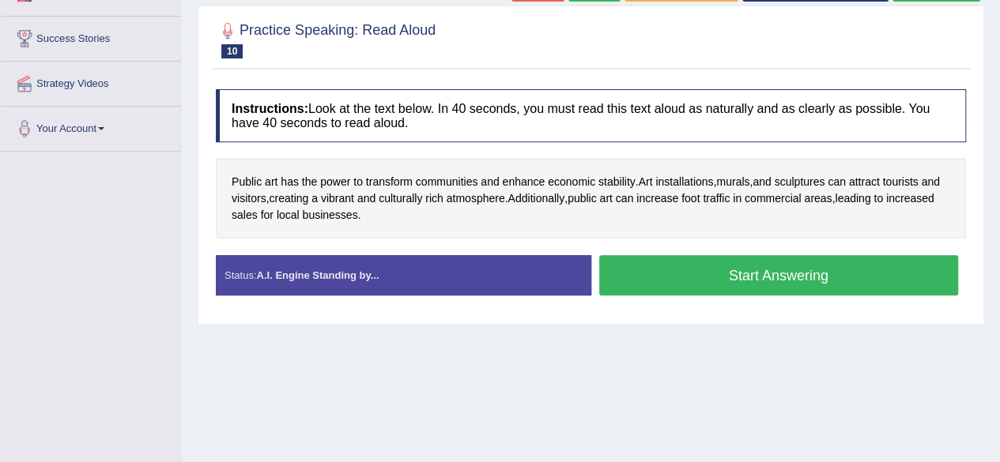
click at [644, 265] on button "Start Answering" at bounding box center [779, 275] width 360 height 40
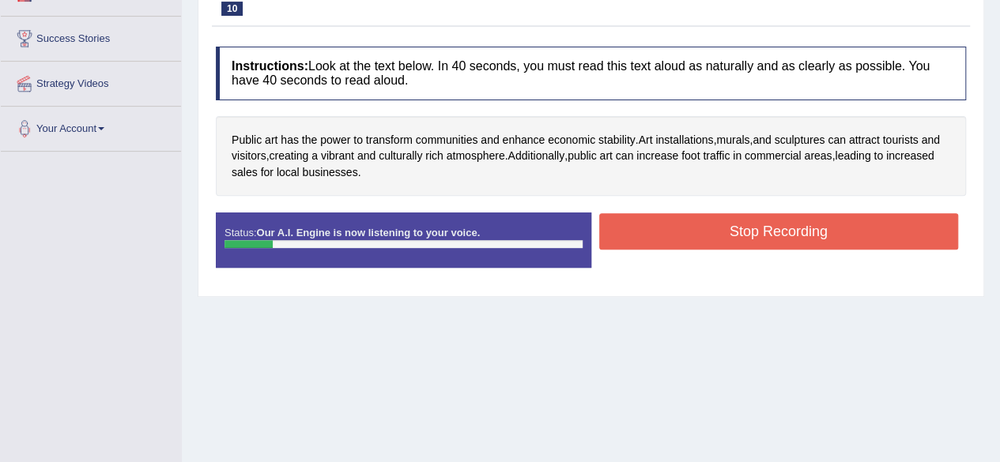
click at [677, 222] on button "Stop Recording" at bounding box center [779, 231] width 360 height 36
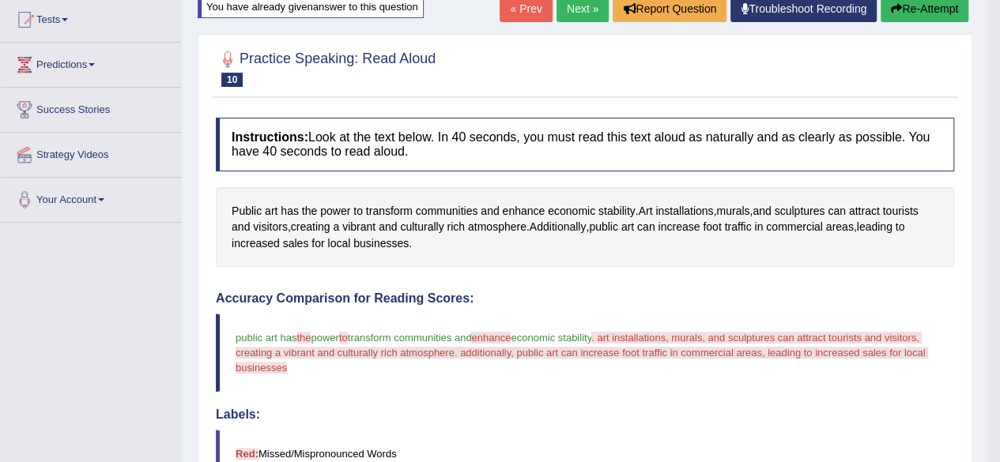
scroll to position [163, 0]
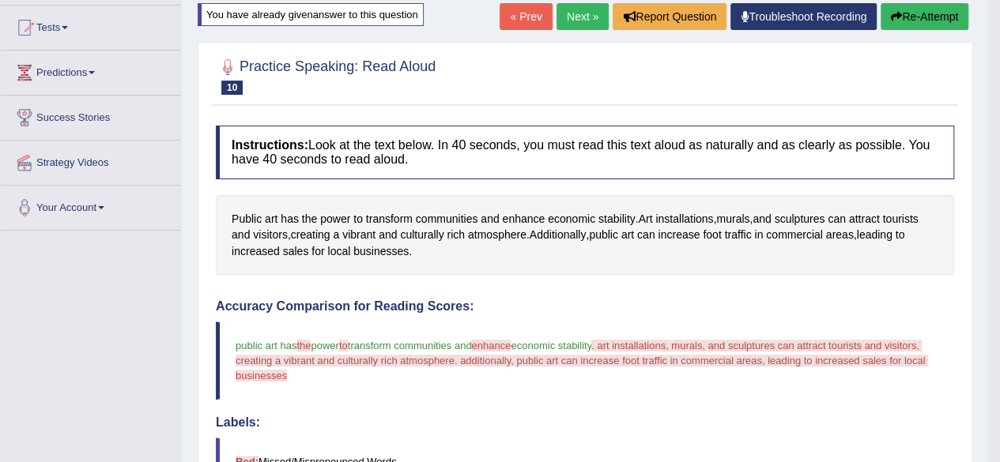
click at [585, 9] on link "Next »" at bounding box center [583, 16] width 52 height 27
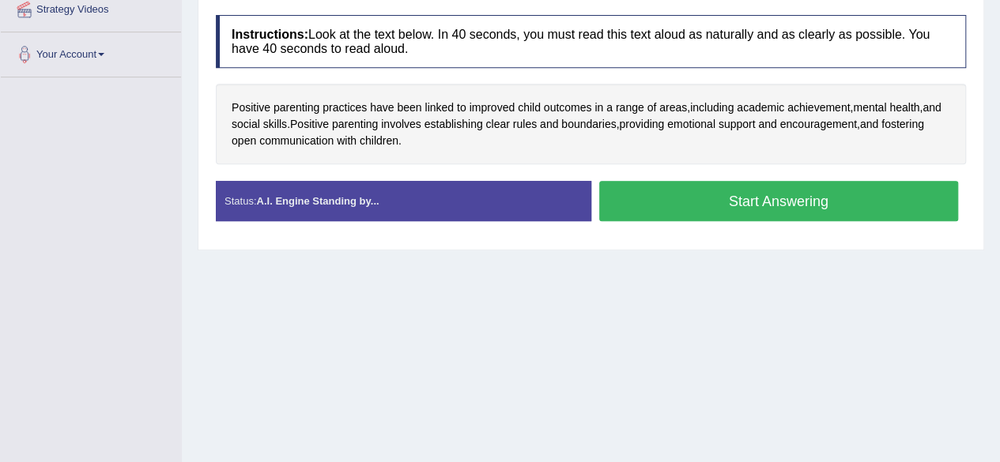
click at [628, 188] on button "Start Answering" at bounding box center [779, 201] width 360 height 40
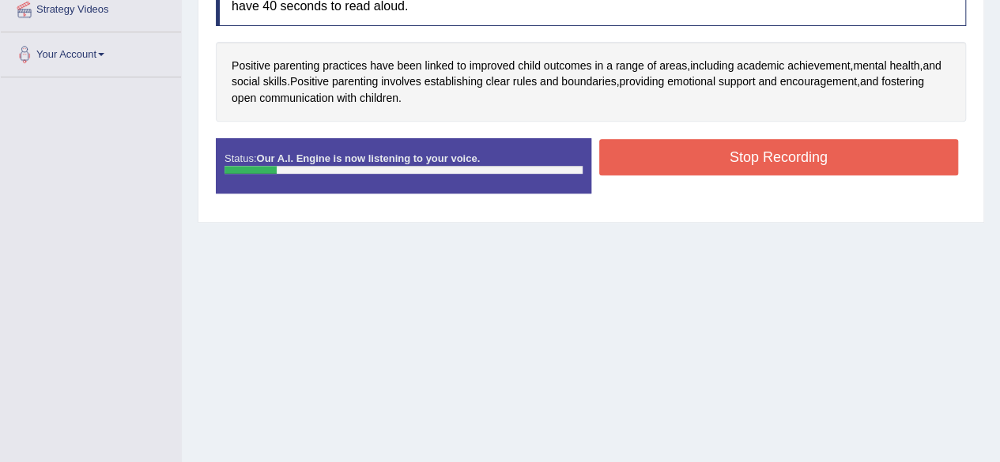
click at [672, 153] on button "Stop Recording" at bounding box center [779, 157] width 360 height 36
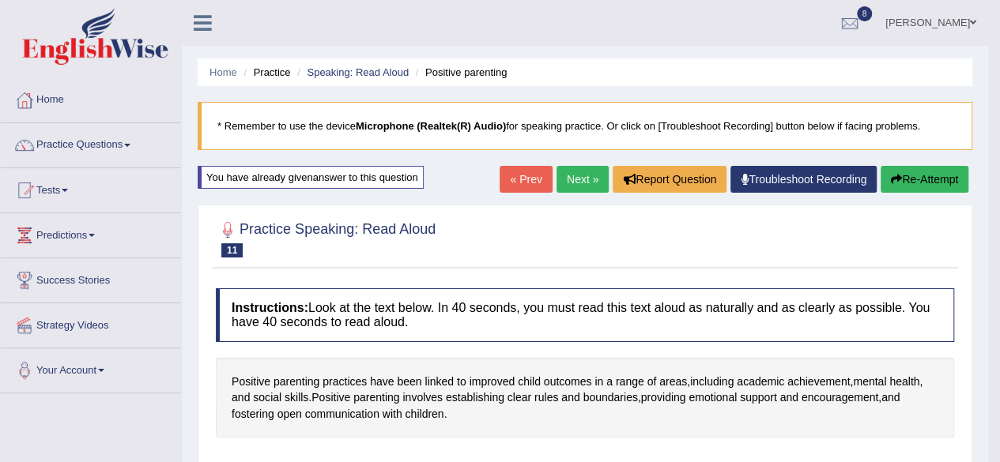
click at [126, 145] on link "Practice Questions" at bounding box center [91, 143] width 180 height 40
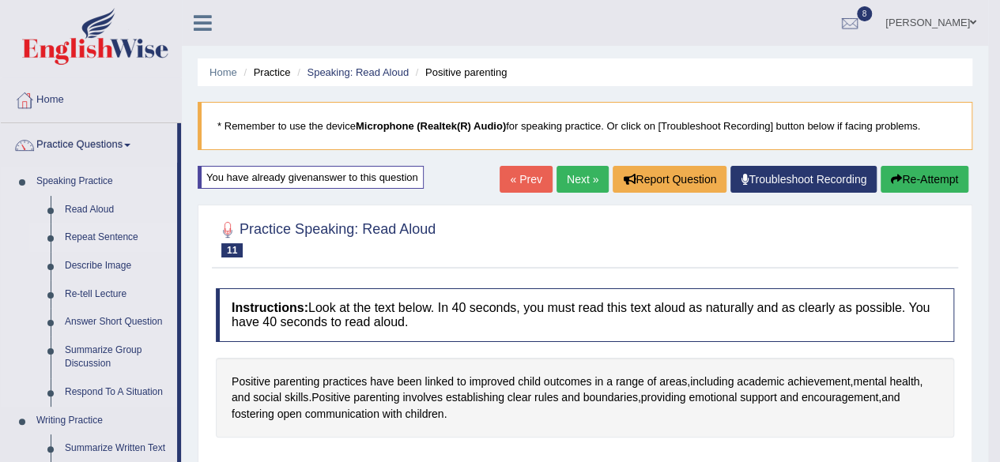
click at [79, 233] on link "Repeat Sentence" at bounding box center [117, 238] width 119 height 28
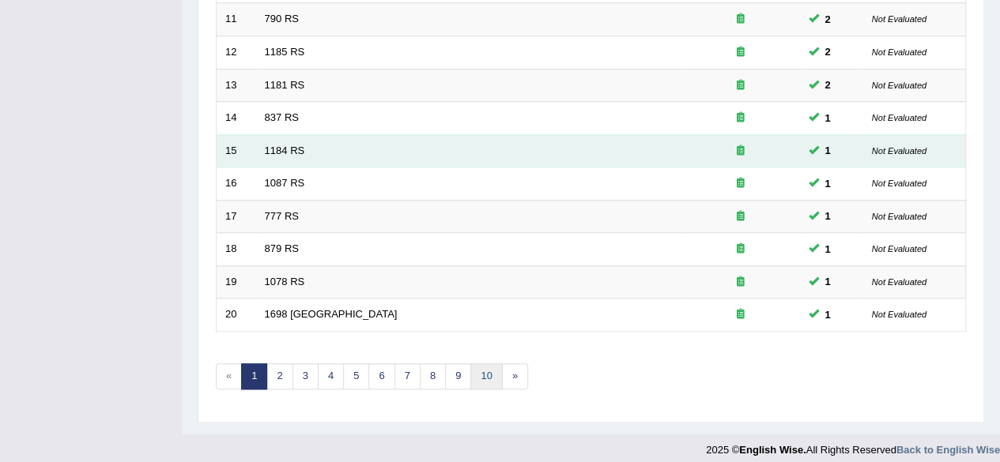
scroll to position [576, 0]
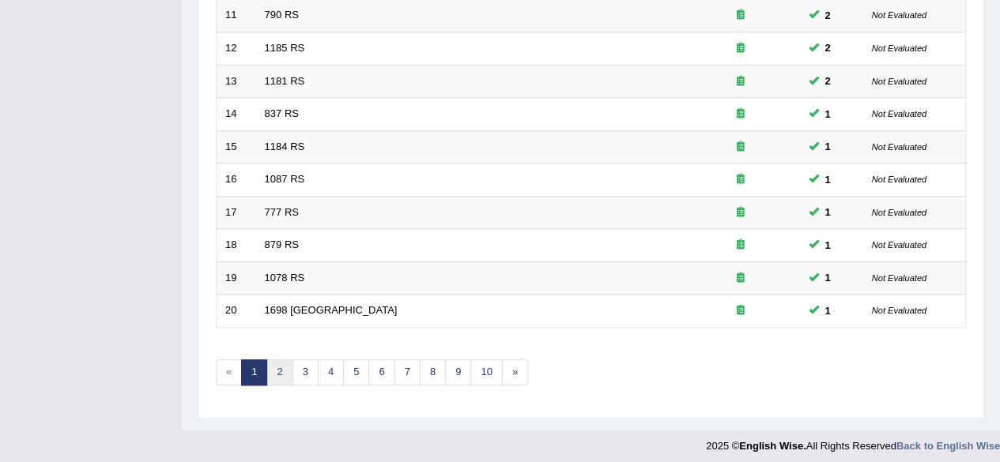
click at [289, 363] on link "2" at bounding box center [279, 373] width 26 height 26
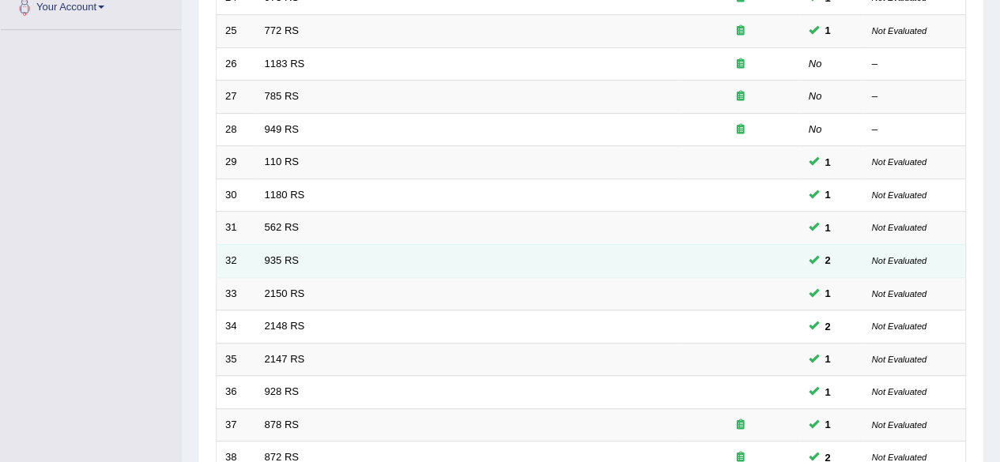
scroll to position [260, 0]
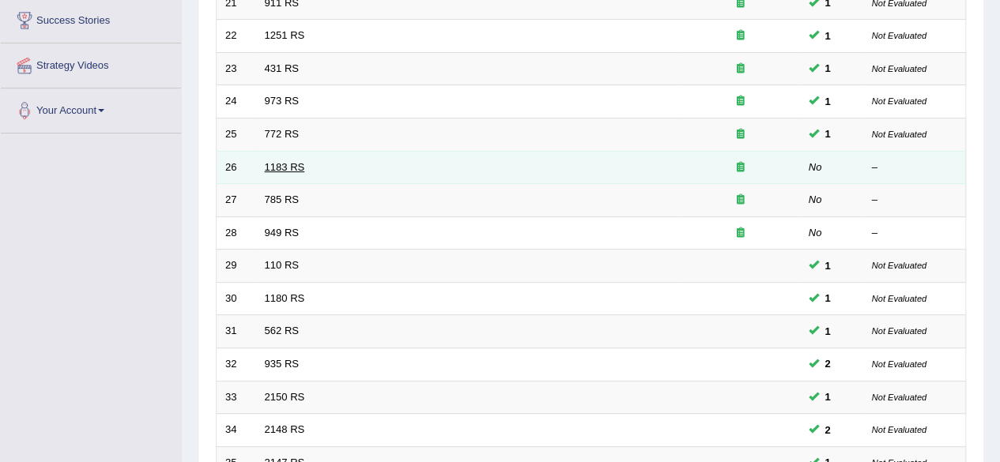
click at [270, 169] on link "1183 RS" at bounding box center [285, 167] width 40 height 12
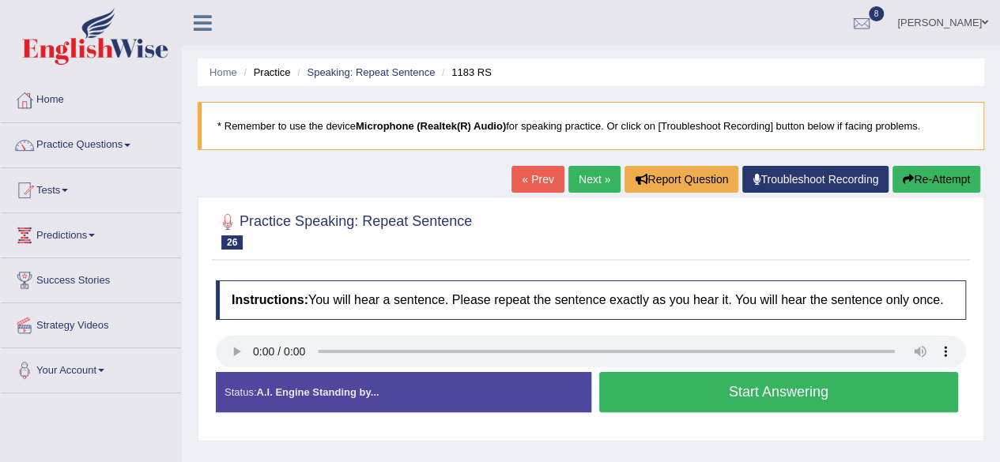
click at [668, 394] on button "Start Answering" at bounding box center [779, 392] width 360 height 40
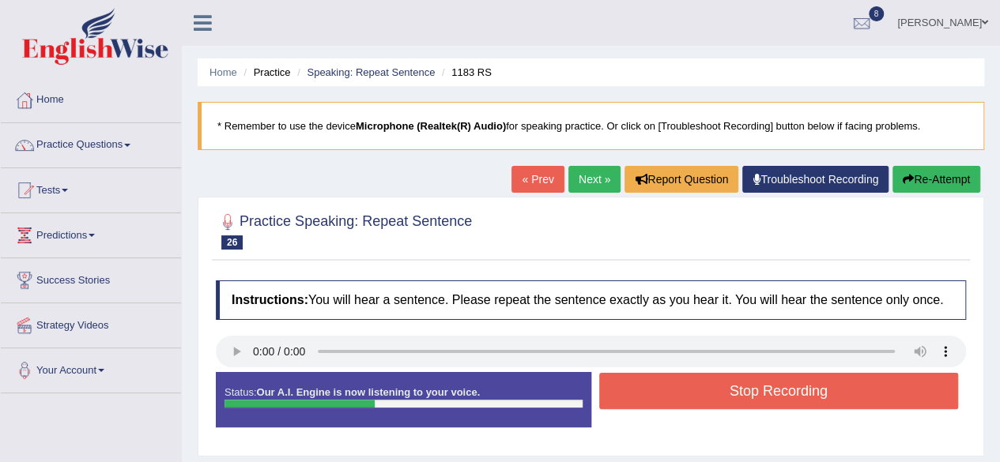
click at [663, 394] on button "Stop Recording" at bounding box center [779, 391] width 360 height 36
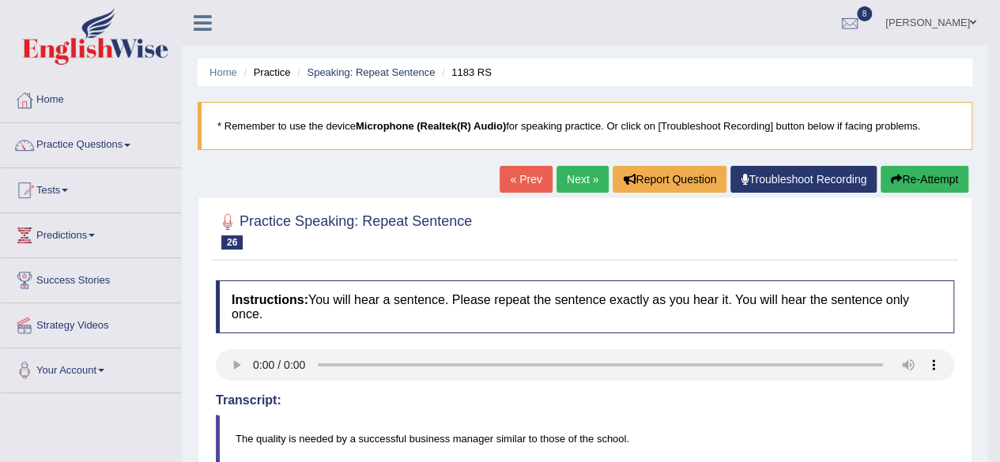
click at [574, 179] on link "Next »" at bounding box center [583, 179] width 52 height 27
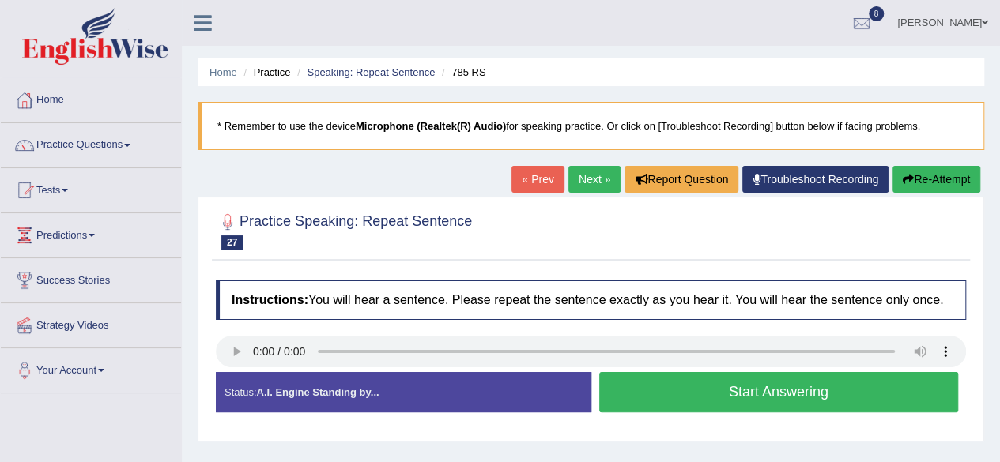
drag, startPoint x: 644, startPoint y: 385, endPoint x: 646, endPoint y: 393, distance: 8.3
click at [646, 393] on button "Start Answering" at bounding box center [779, 392] width 360 height 40
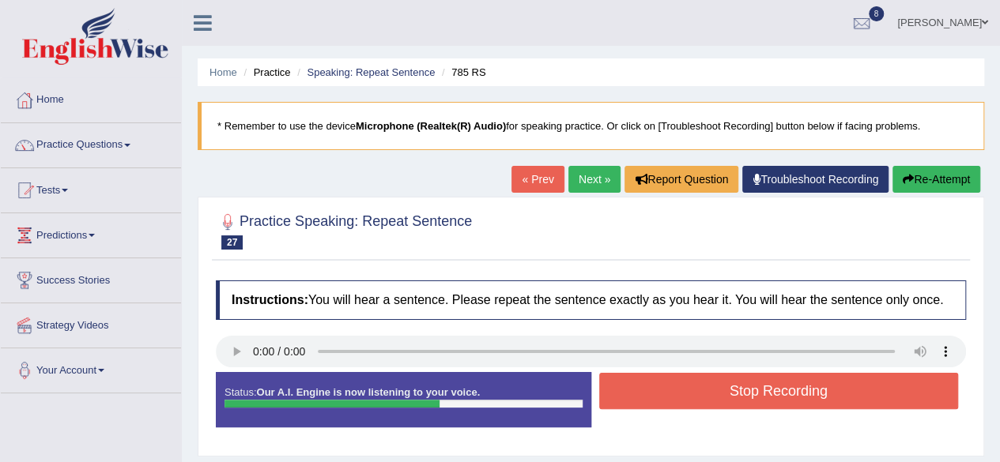
click at [655, 393] on button "Stop Recording" at bounding box center [779, 391] width 360 height 36
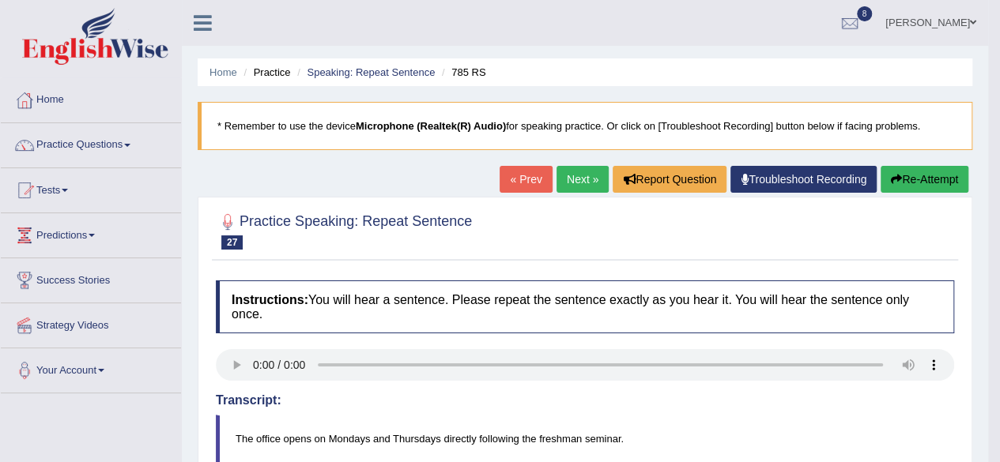
click at [574, 175] on link "Next »" at bounding box center [583, 179] width 52 height 27
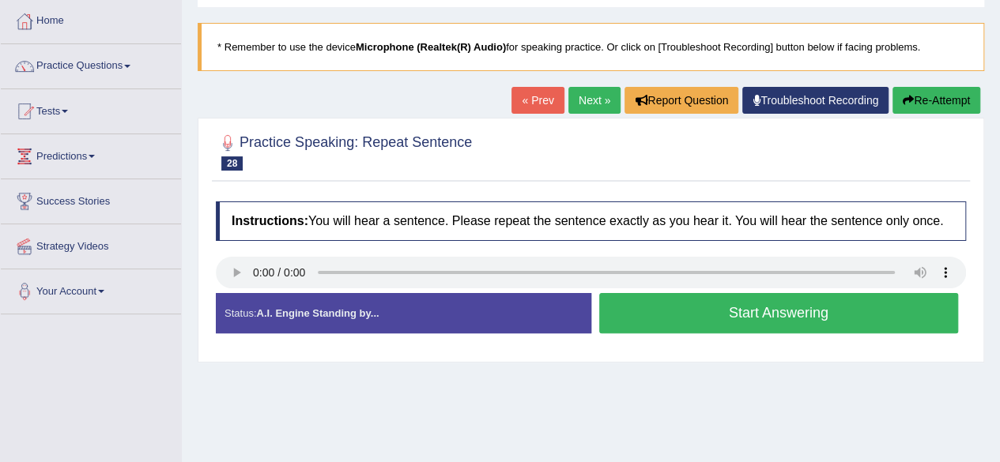
click at [783, 309] on button "Start Answering" at bounding box center [779, 313] width 360 height 40
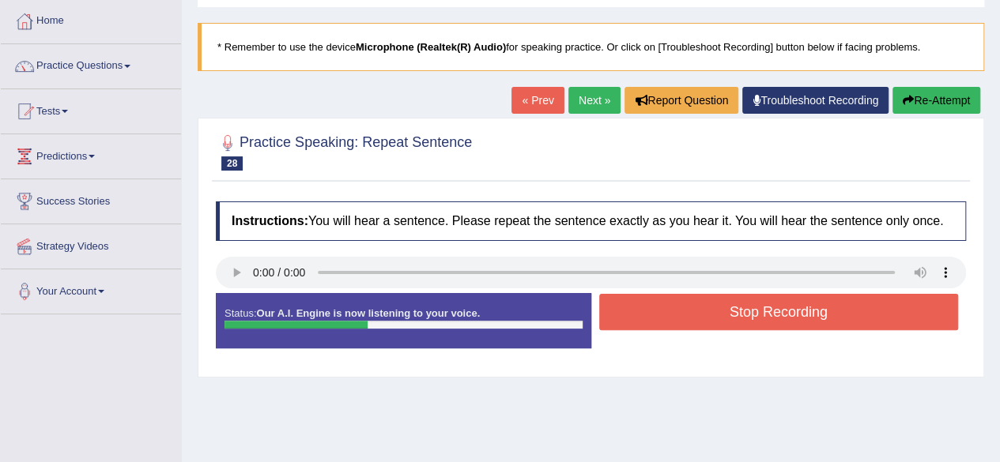
click at [787, 310] on button "Stop Recording" at bounding box center [779, 312] width 360 height 36
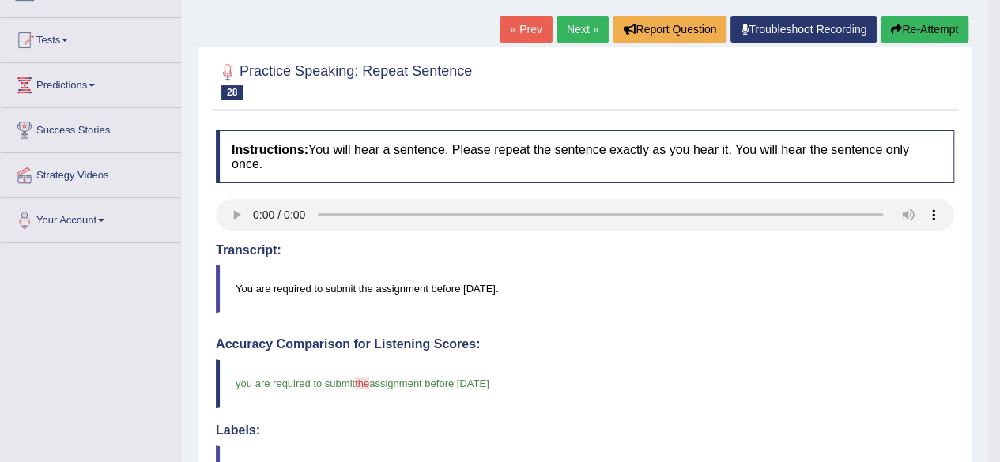
scroll to position [79, 0]
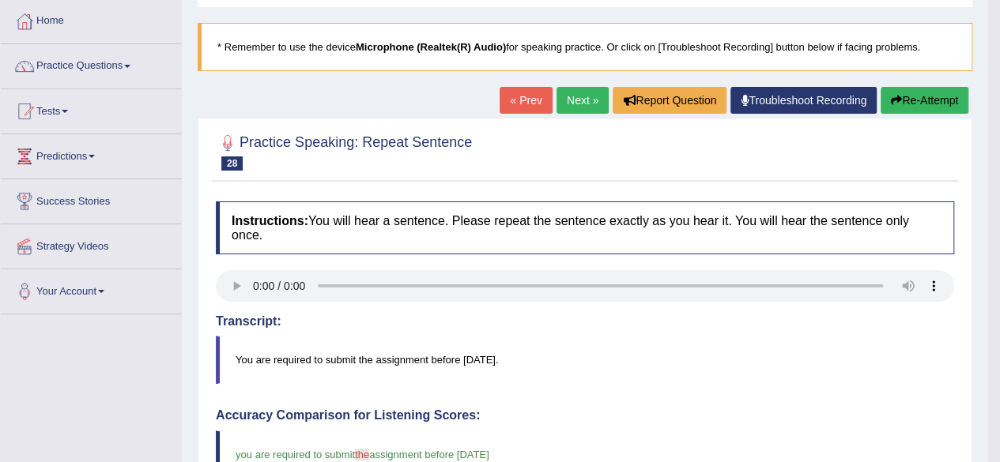
click at [947, 104] on button "Re-Attempt" at bounding box center [925, 100] width 88 height 27
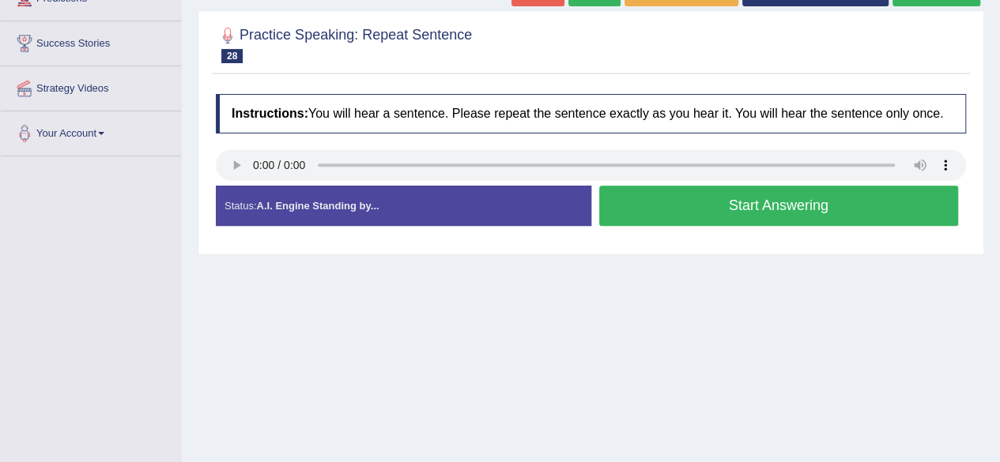
click at [715, 197] on button "Start Answering" at bounding box center [779, 206] width 360 height 40
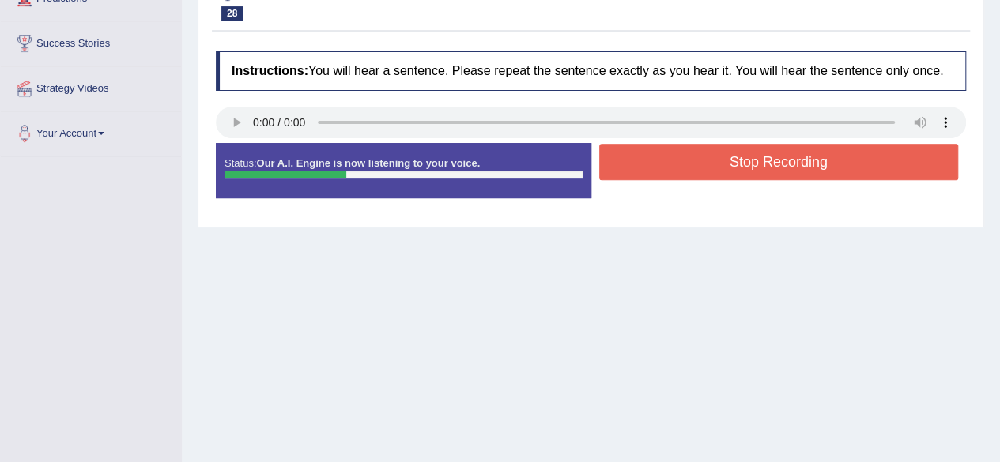
click at [755, 164] on button "Stop Recording" at bounding box center [779, 162] width 360 height 36
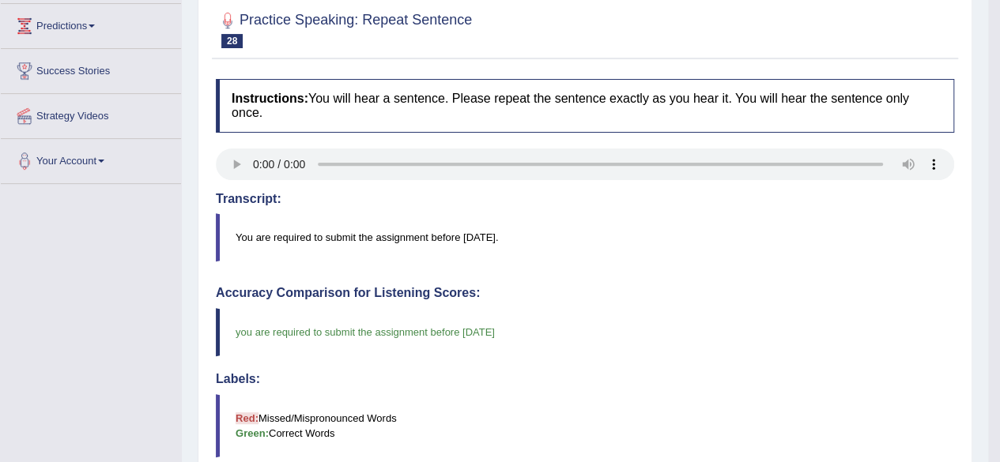
scroll to position [79, 0]
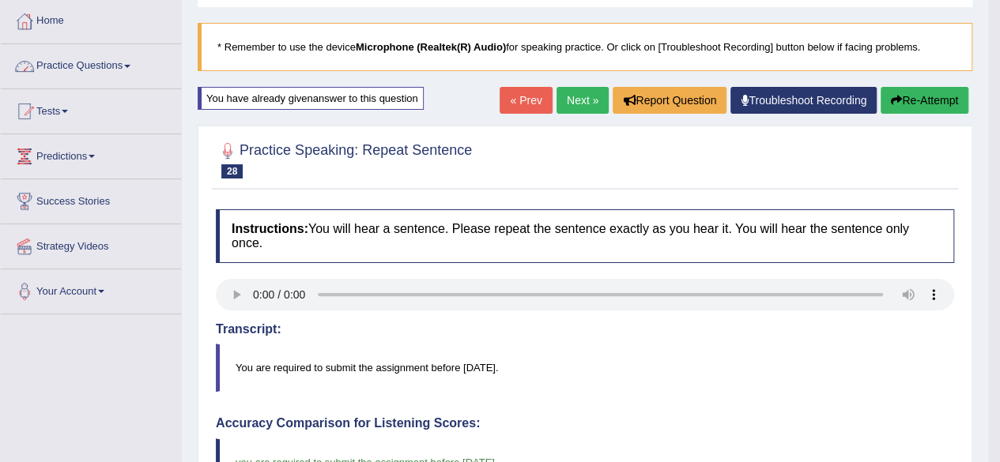
click at [74, 62] on link "Practice Questions" at bounding box center [91, 64] width 180 height 40
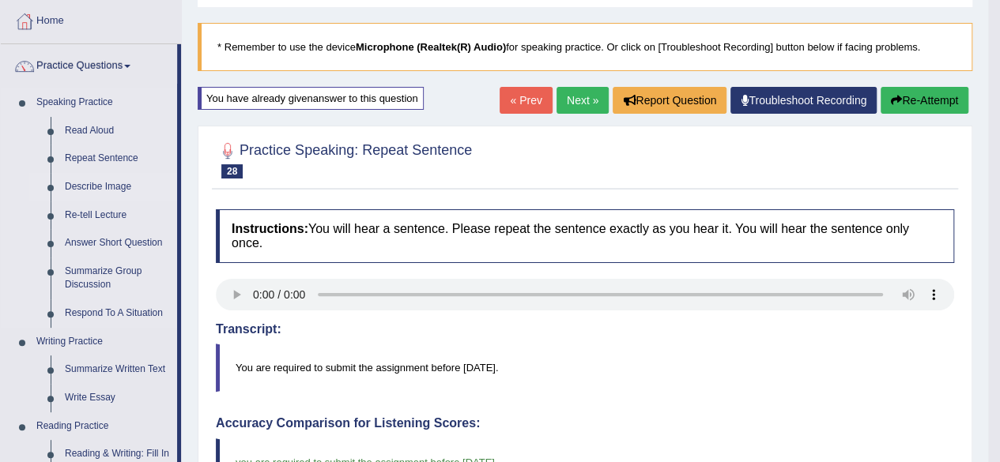
click at [96, 183] on link "Describe Image" at bounding box center [117, 187] width 119 height 28
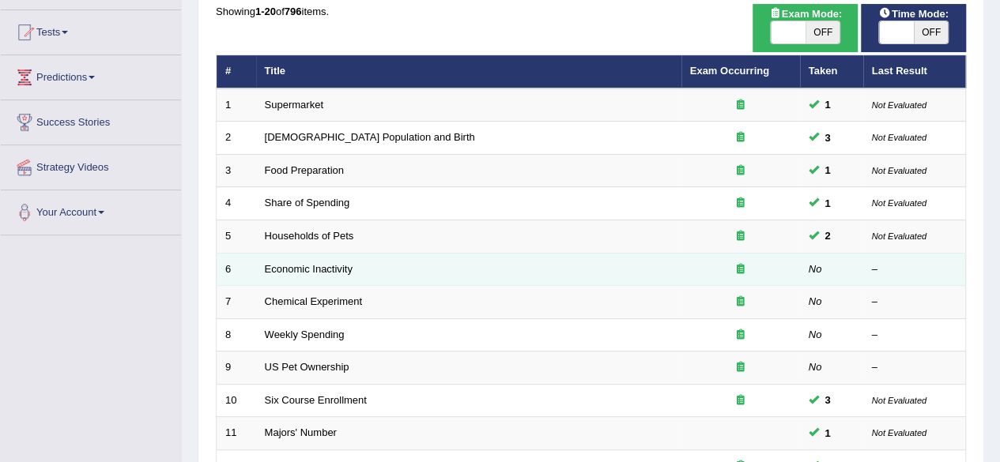
click at [359, 261] on td "Economic Inactivity" at bounding box center [468, 269] width 425 height 33
click at [346, 263] on link "Economic Inactivity" at bounding box center [309, 269] width 88 height 12
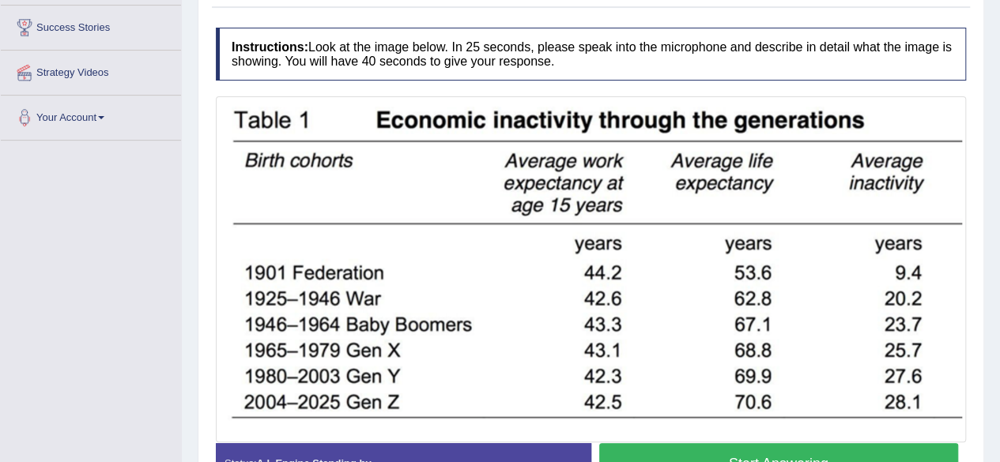
scroll to position [288, 0]
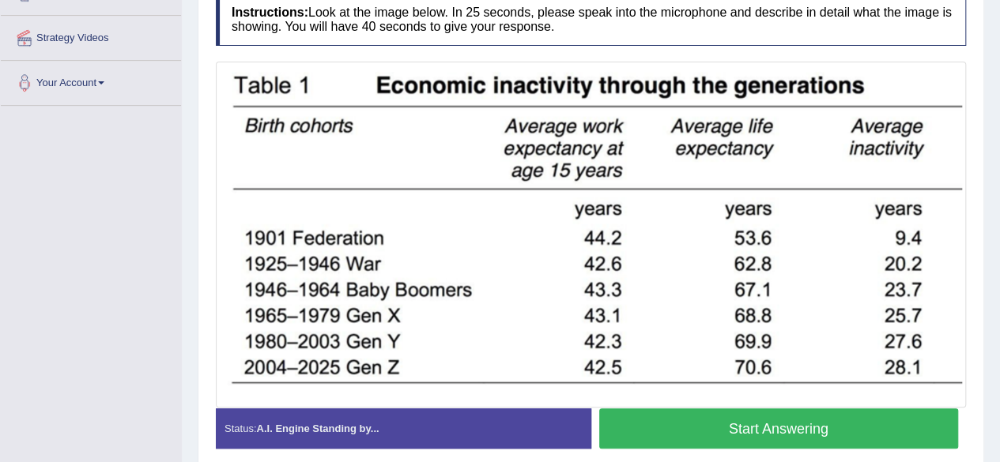
click at [831, 424] on button "Start Answering" at bounding box center [779, 429] width 360 height 40
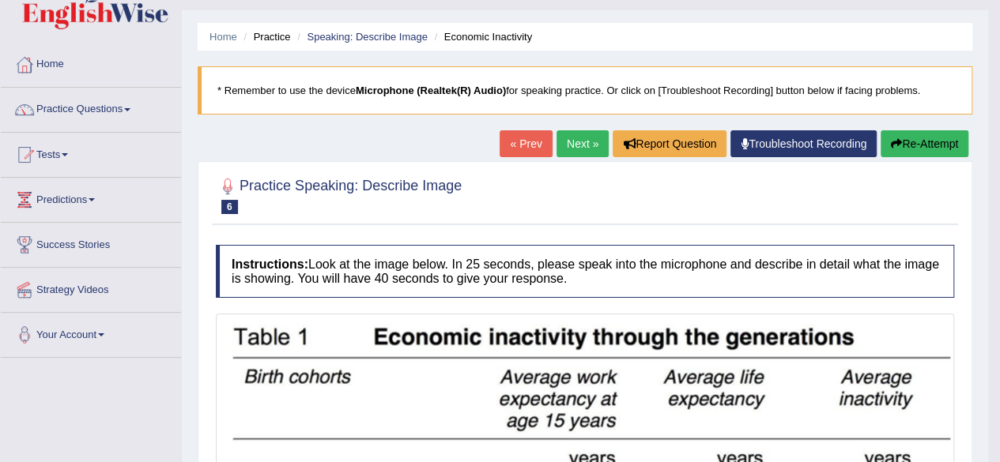
scroll to position [0, 0]
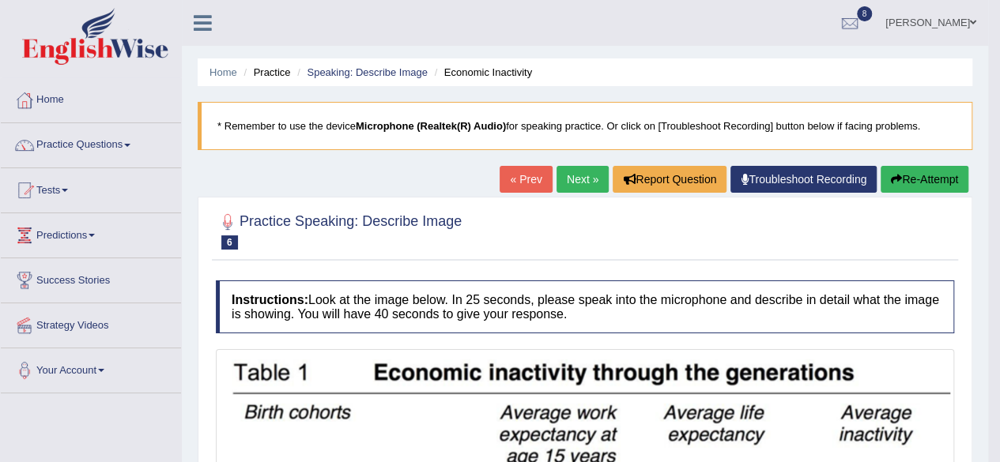
click at [585, 176] on link "Next »" at bounding box center [583, 179] width 52 height 27
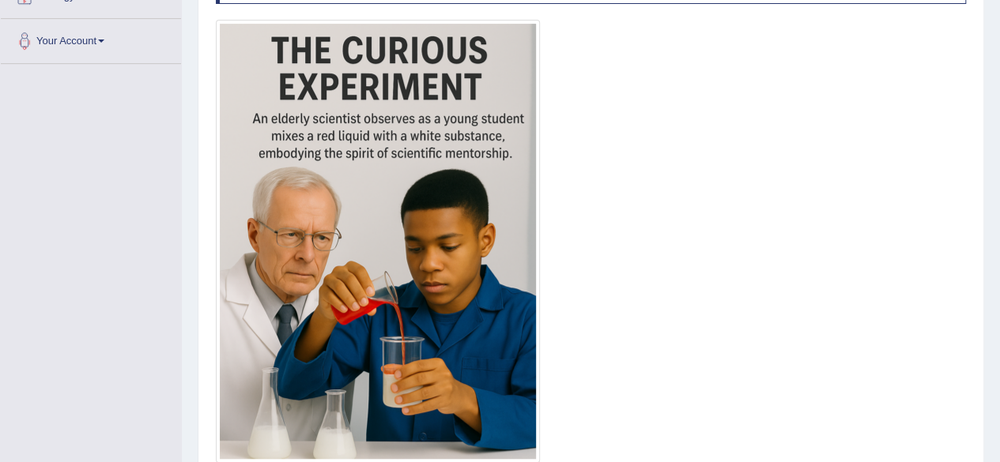
scroll to position [433, 0]
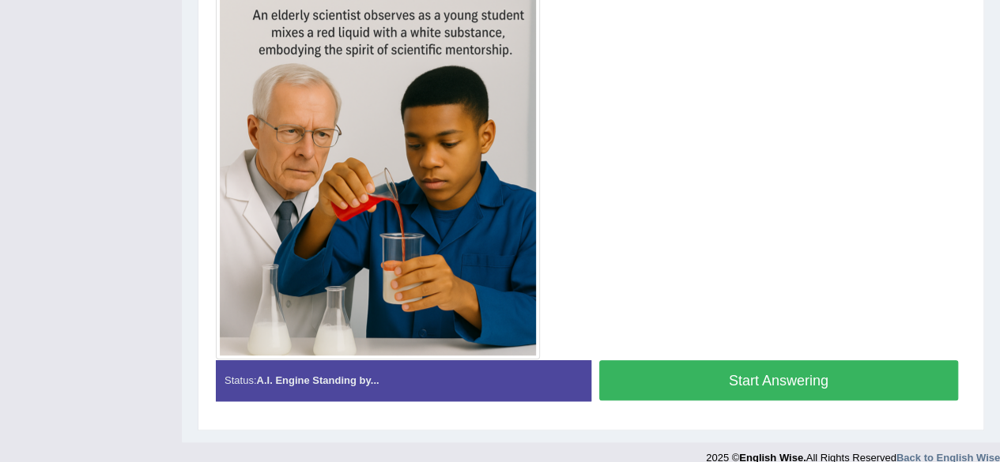
click at [674, 368] on button "Start Answering" at bounding box center [779, 381] width 360 height 40
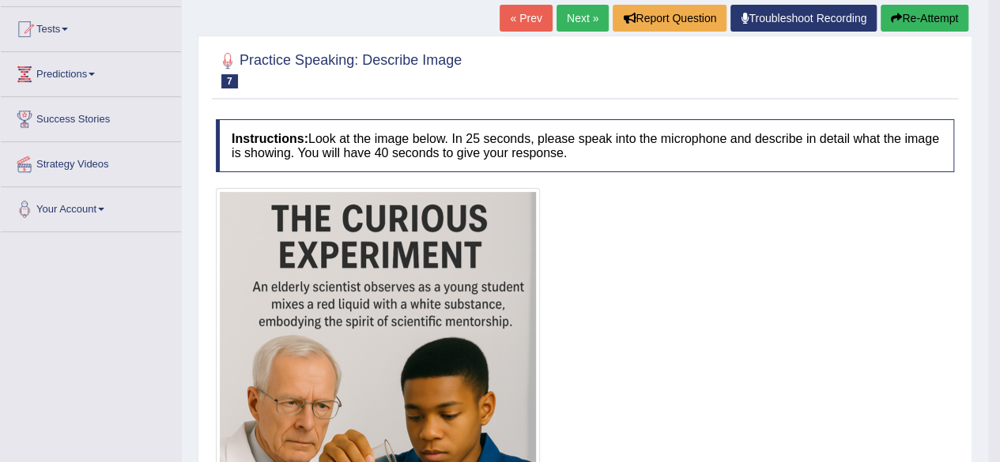
scroll to position [0, 0]
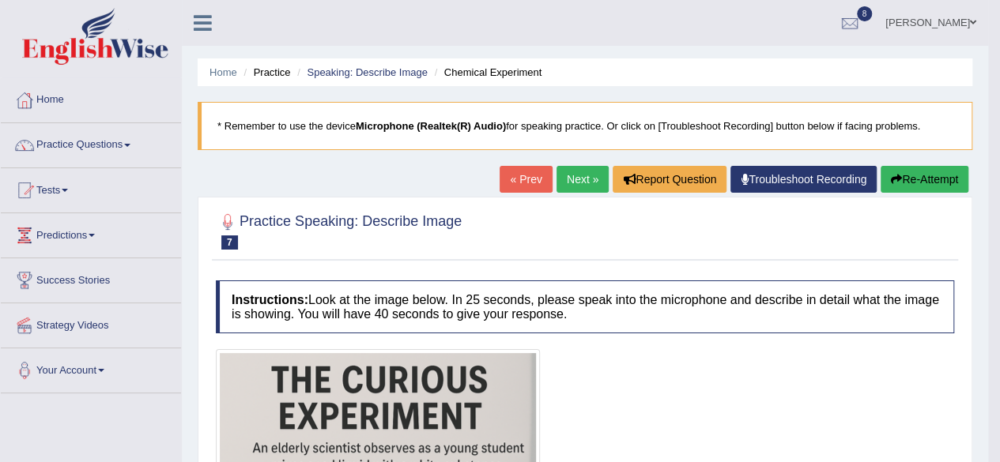
click at [577, 179] on link "Next »" at bounding box center [583, 179] width 52 height 27
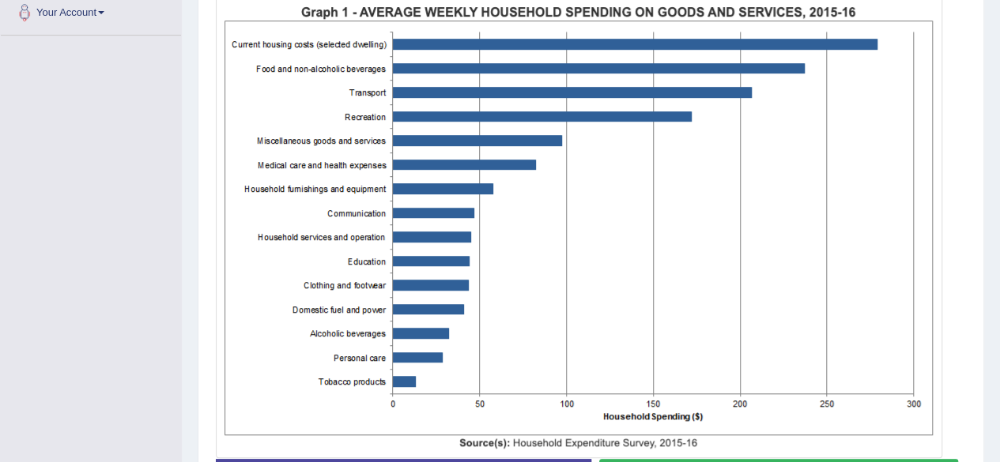
scroll to position [395, 0]
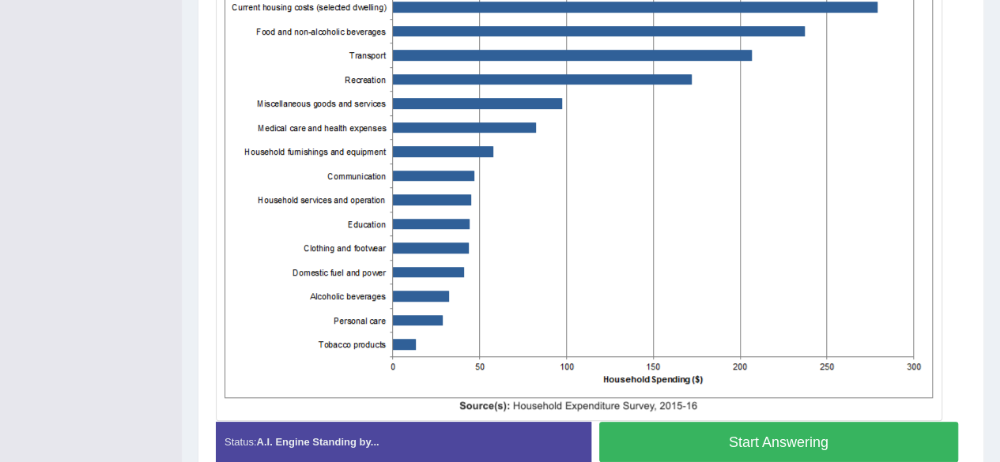
click at [676, 431] on button "Start Answering" at bounding box center [779, 442] width 360 height 40
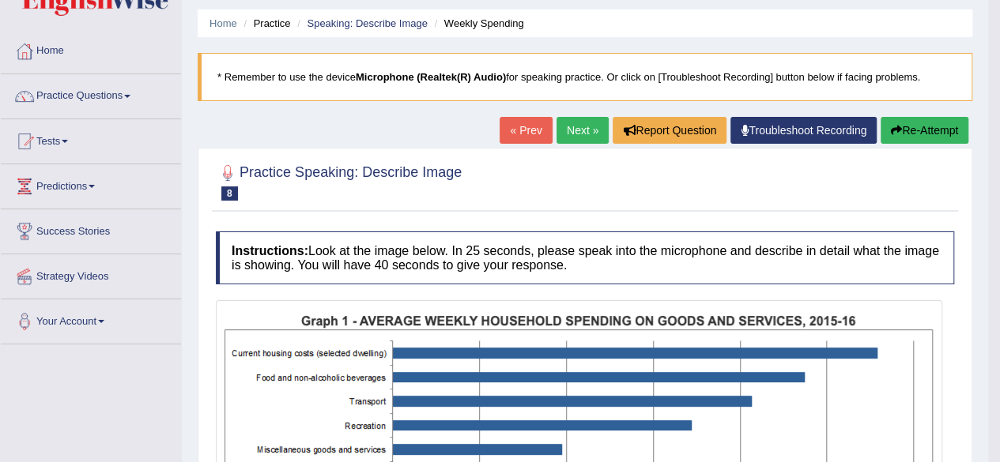
scroll to position [0, 0]
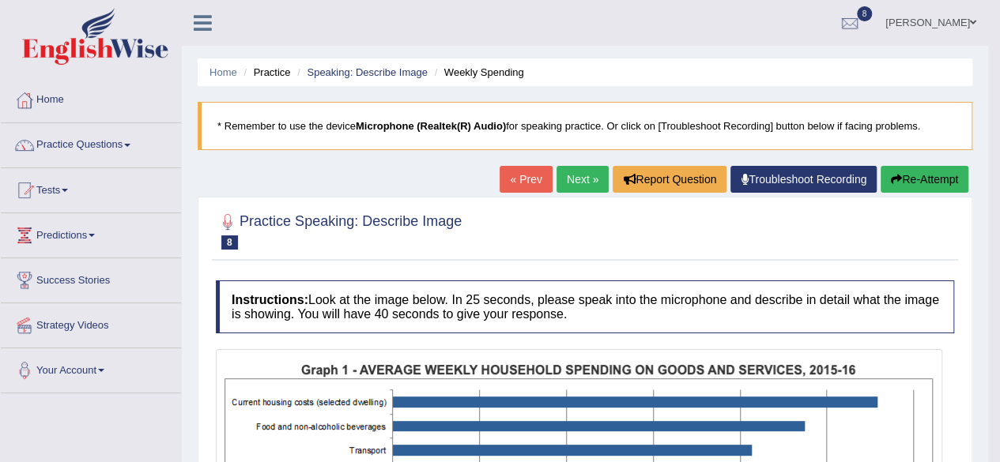
click at [908, 179] on button "Re-Attempt" at bounding box center [925, 179] width 88 height 27
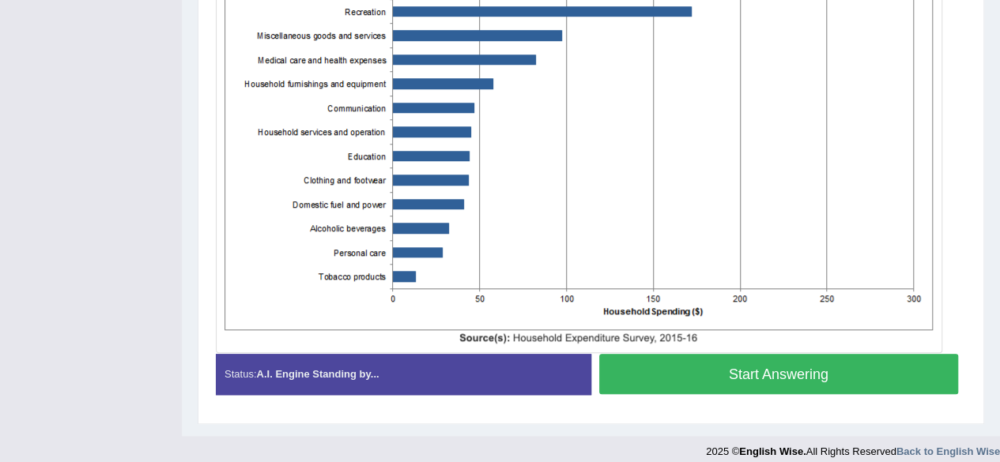
scroll to position [523, 0]
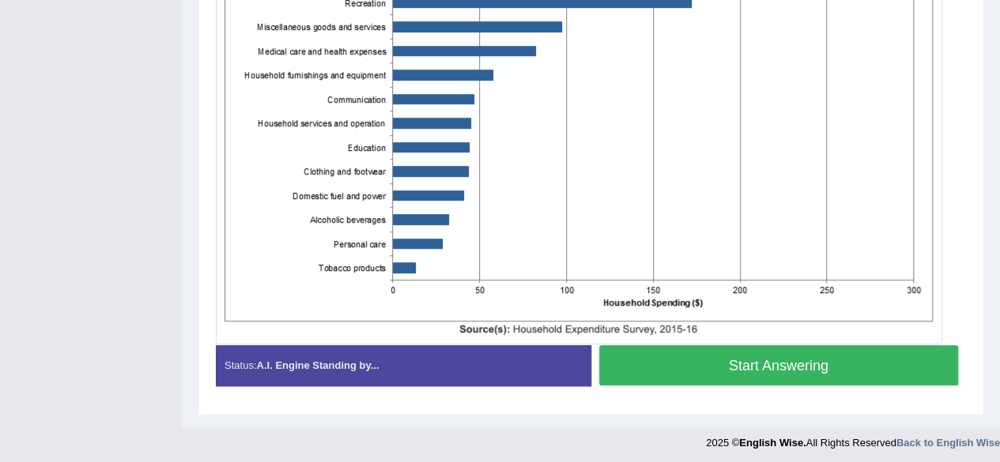
click at [705, 355] on button "Start Answering" at bounding box center [779, 365] width 360 height 40
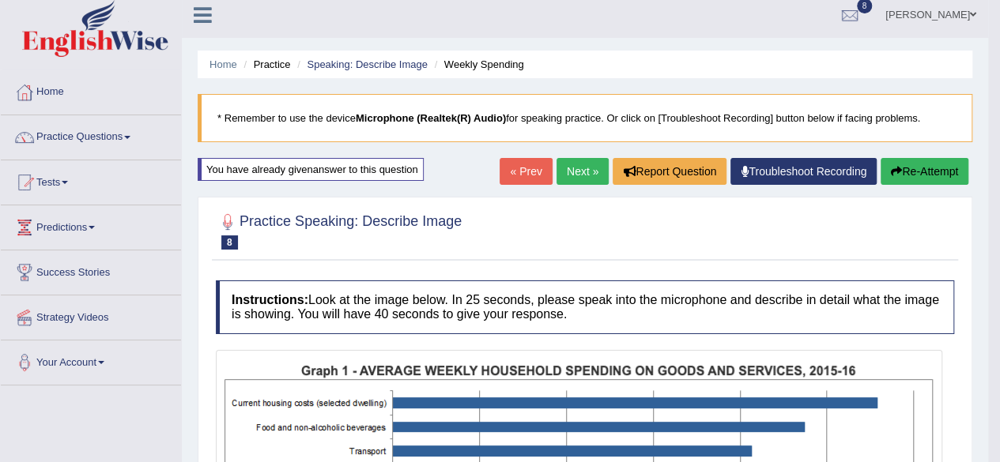
scroll to position [6, 0]
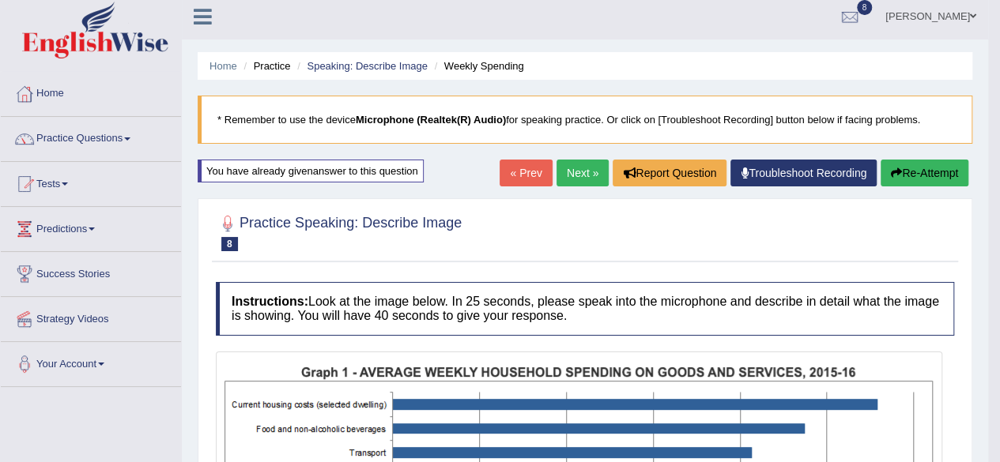
click at [591, 170] on link "Next »" at bounding box center [583, 173] width 52 height 27
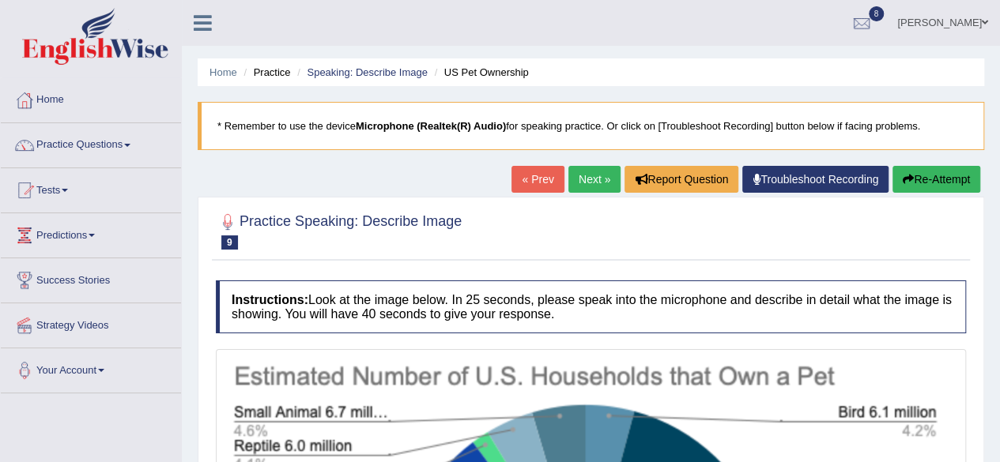
click at [130, 145] on span at bounding box center [127, 145] width 6 height 3
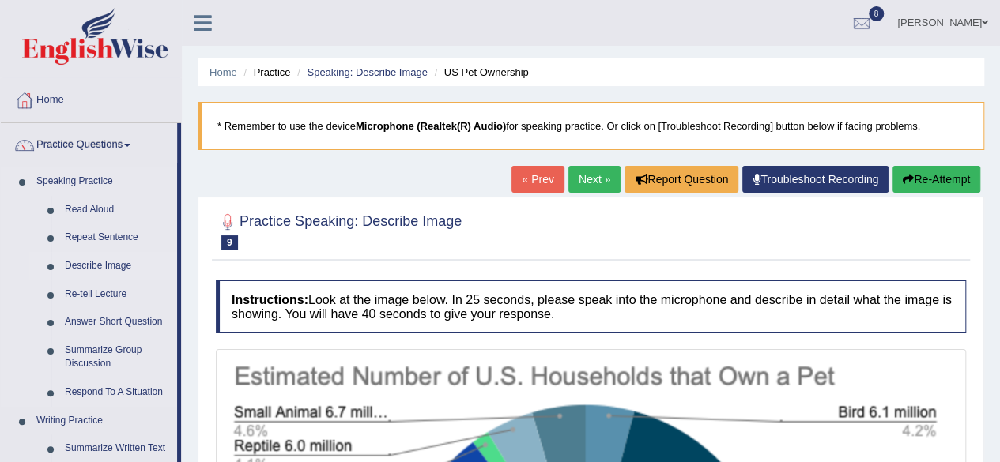
click at [119, 266] on link "Describe Image" at bounding box center [117, 266] width 119 height 28
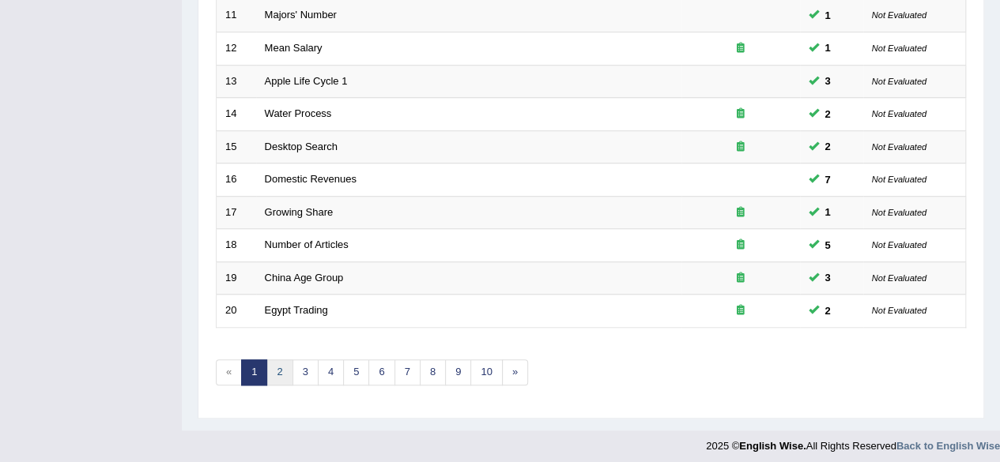
click at [283, 364] on link "2" at bounding box center [279, 373] width 26 height 26
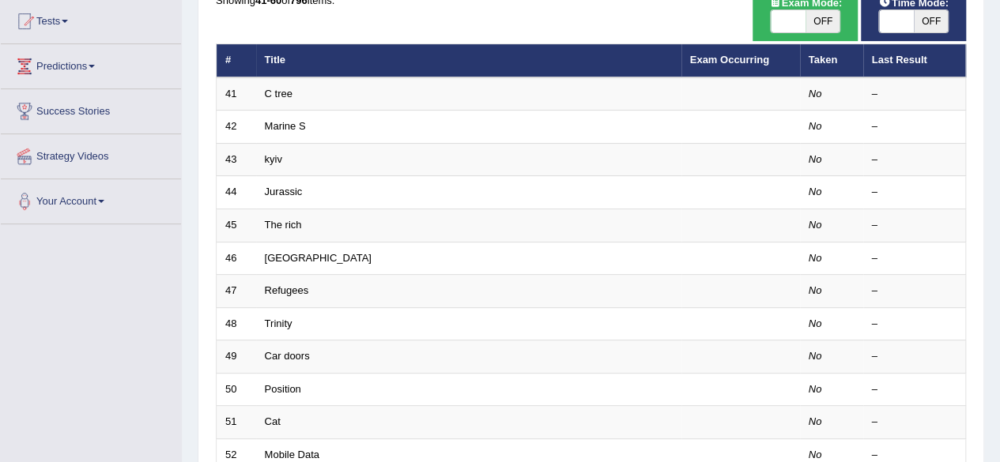
scroll to position [79, 0]
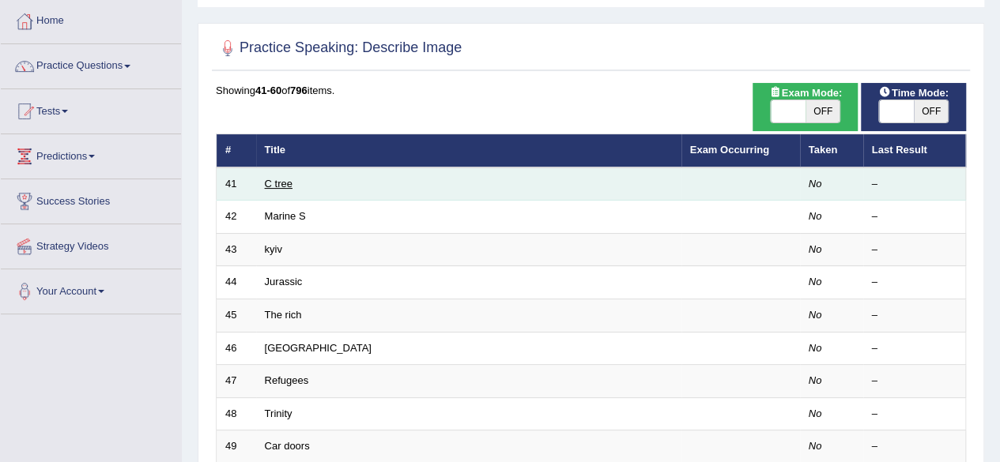
click at [265, 180] on link "C tree" at bounding box center [279, 184] width 28 height 12
click at [291, 183] on link "C tree" at bounding box center [279, 184] width 28 height 12
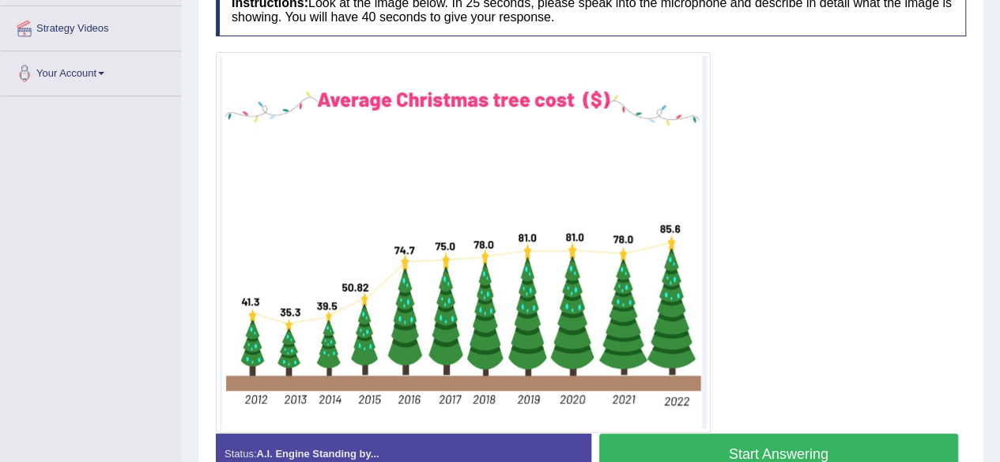
scroll to position [316, 0]
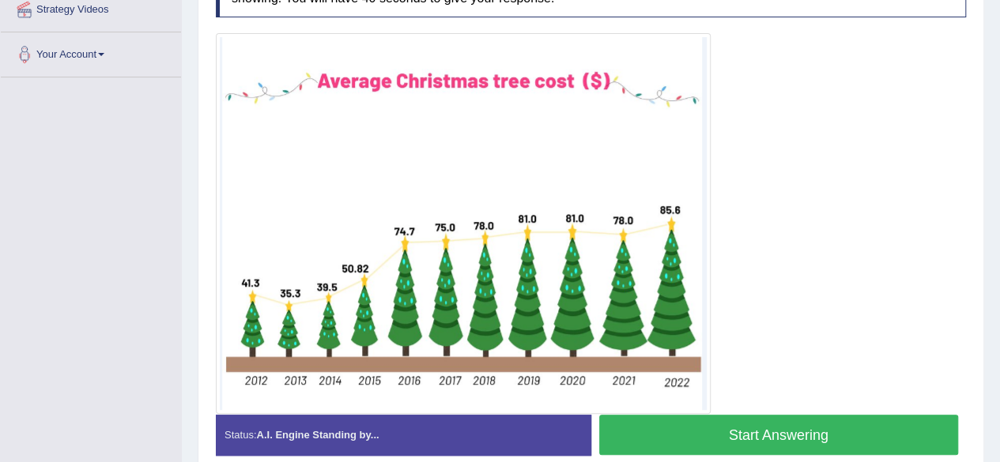
click at [776, 426] on button "Start Answering" at bounding box center [779, 435] width 360 height 40
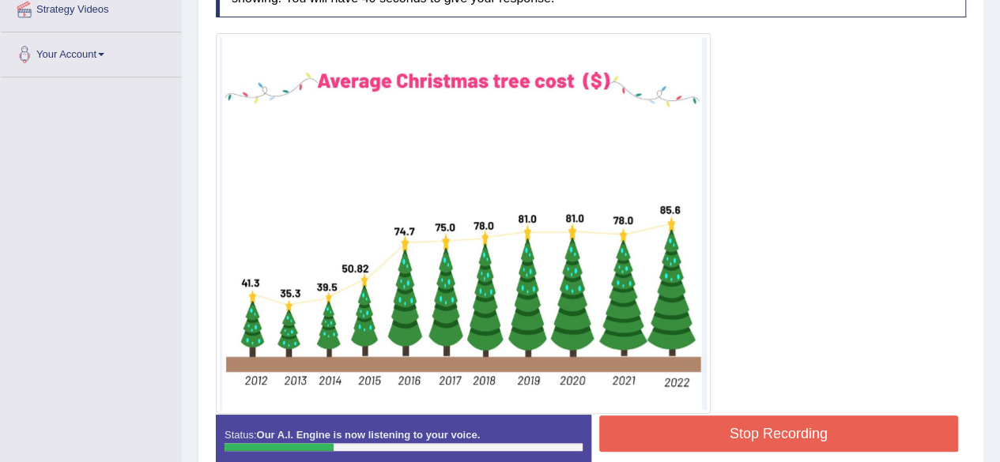
click at [830, 429] on button "Stop Recording" at bounding box center [779, 434] width 360 height 36
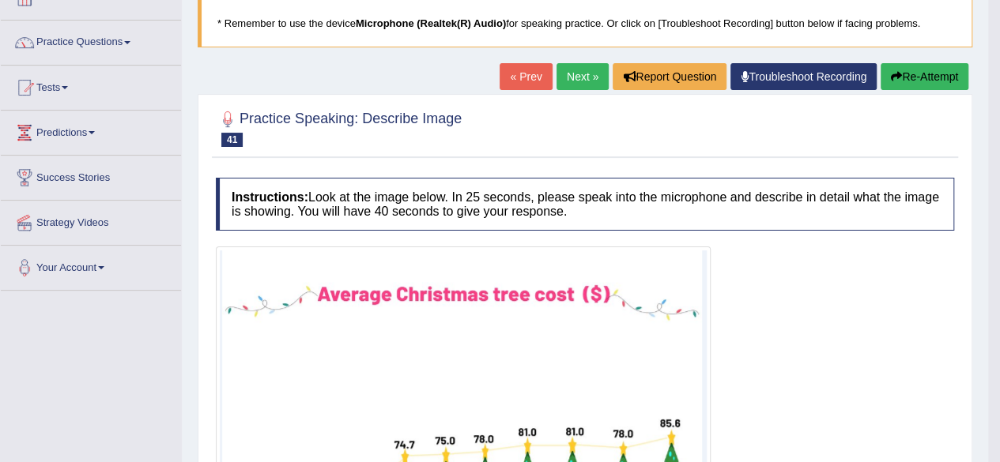
scroll to position [79, 0]
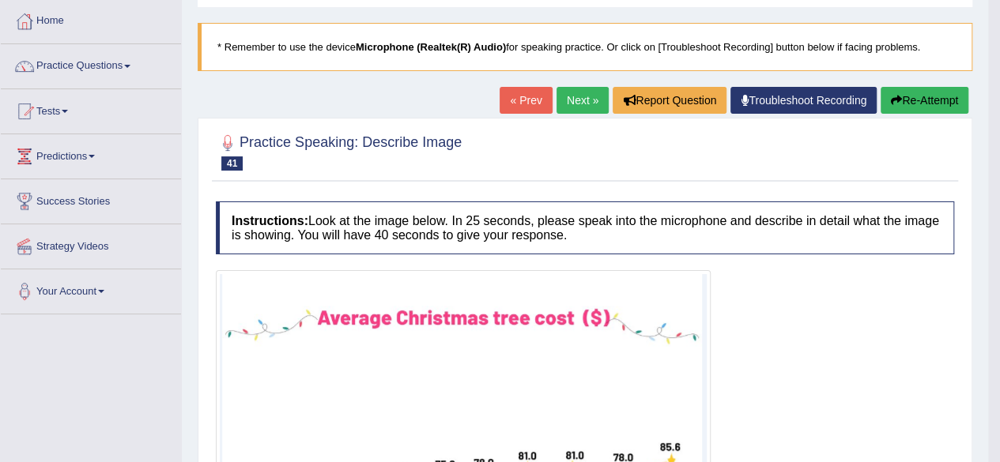
click at [923, 100] on button "Re-Attempt" at bounding box center [925, 100] width 88 height 27
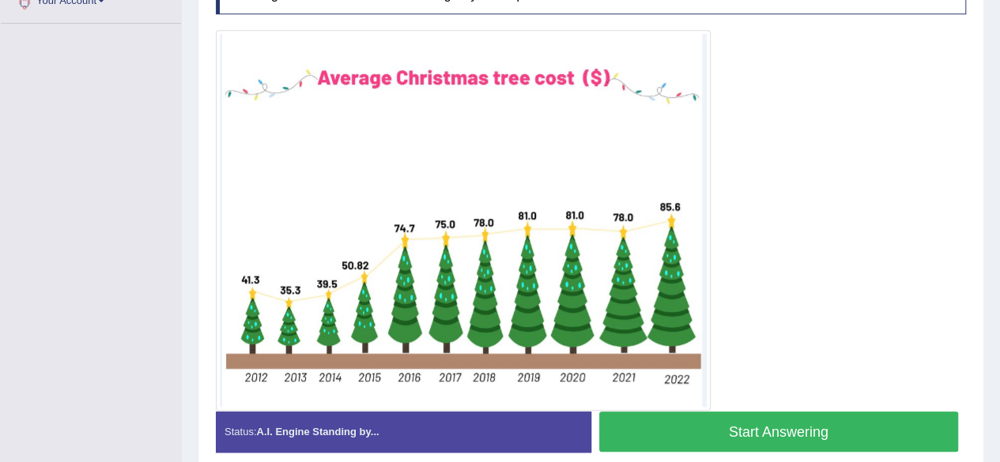
scroll to position [395, 0]
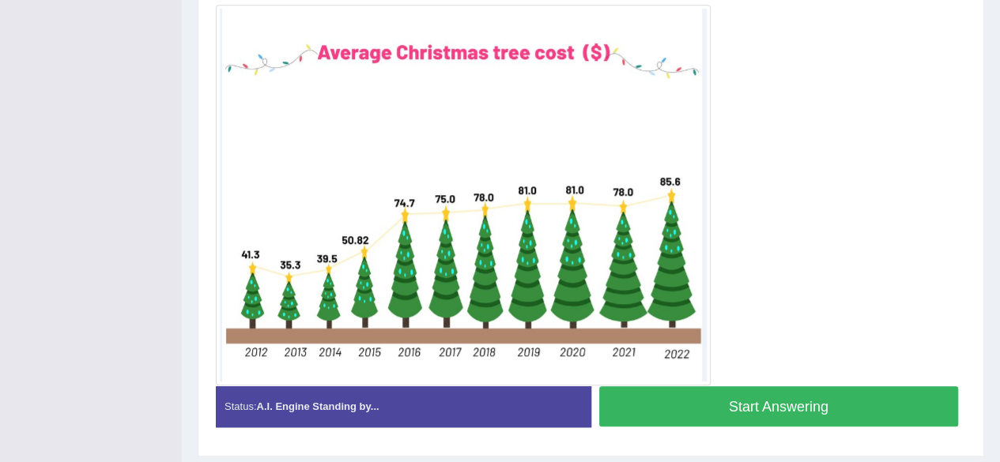
click at [822, 391] on button "Start Answering" at bounding box center [779, 407] width 360 height 40
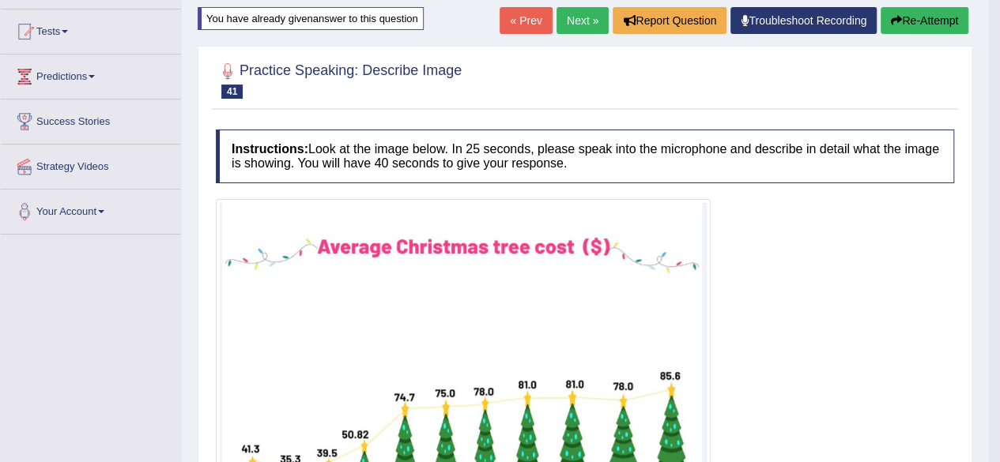
scroll to position [116, 0]
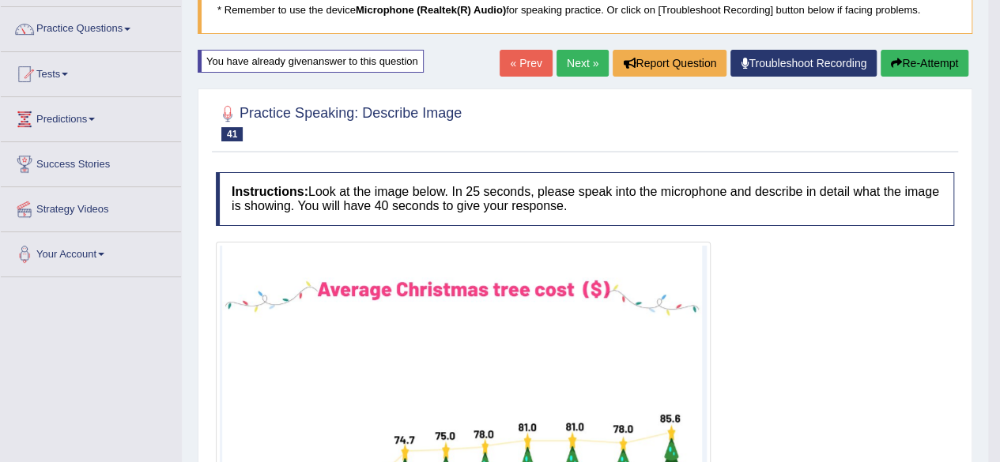
click at [583, 62] on link "Next »" at bounding box center [583, 63] width 52 height 27
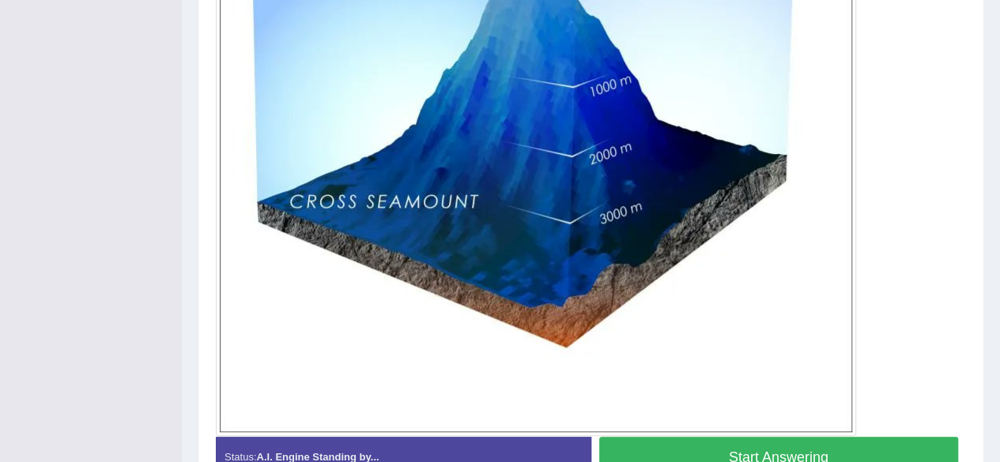
scroll to position [632, 0]
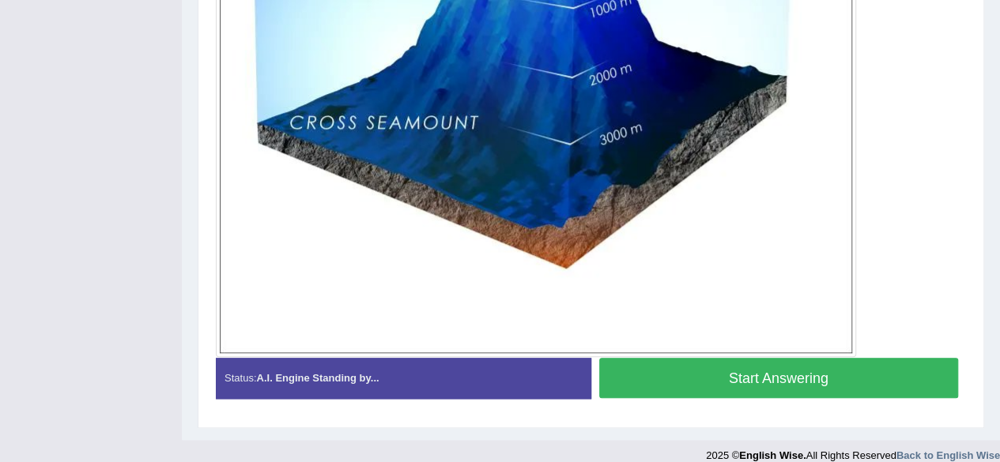
click at [700, 370] on button "Start Answering" at bounding box center [779, 378] width 360 height 40
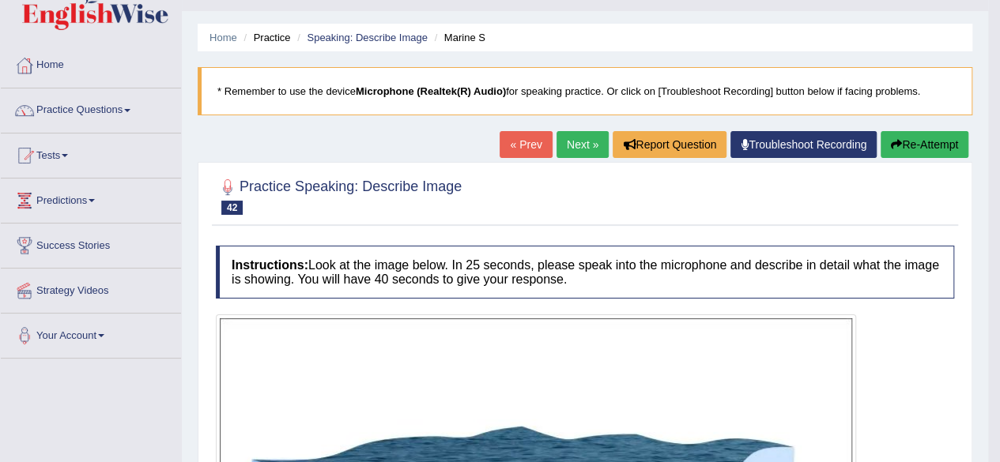
scroll to position [0, 0]
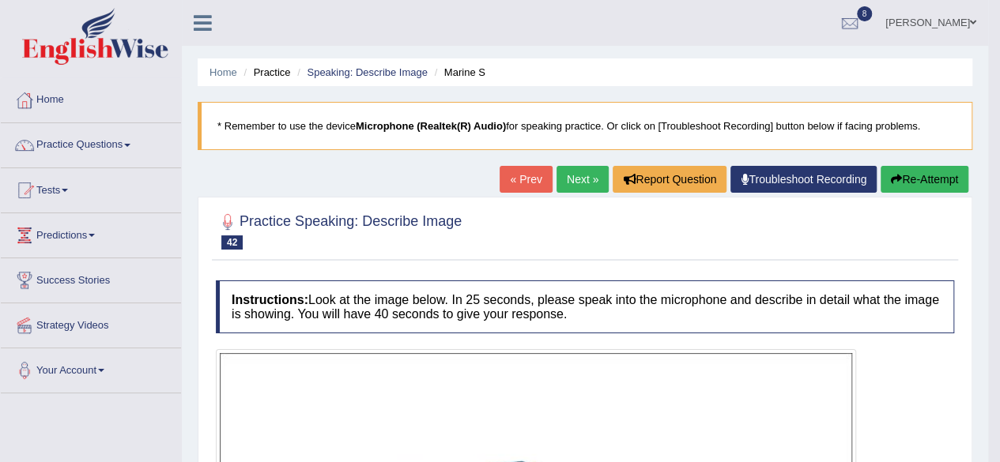
click at [574, 178] on link "Next »" at bounding box center [583, 179] width 52 height 27
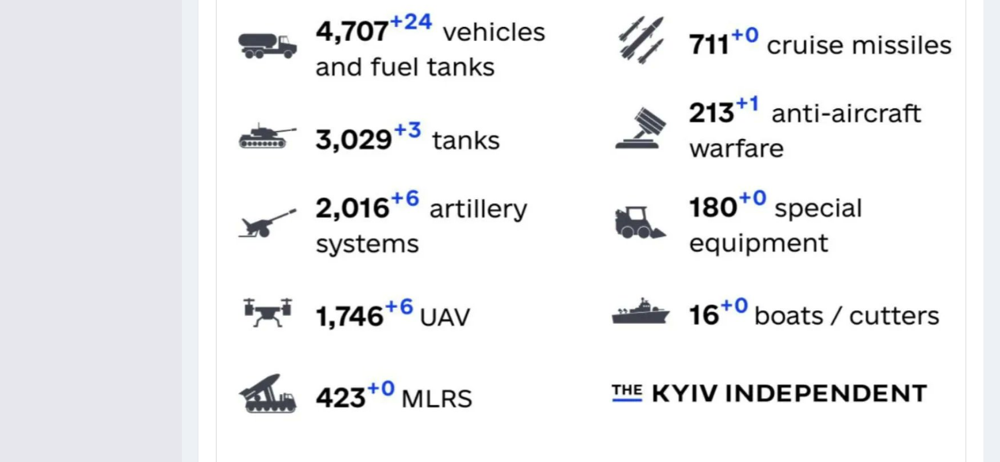
scroll to position [759, 0]
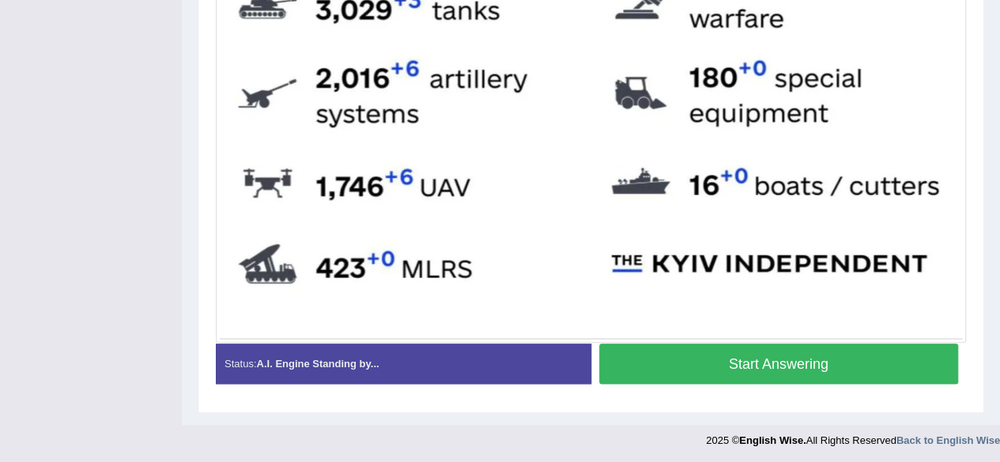
click at [854, 357] on button "Start Answering" at bounding box center [779, 364] width 360 height 40
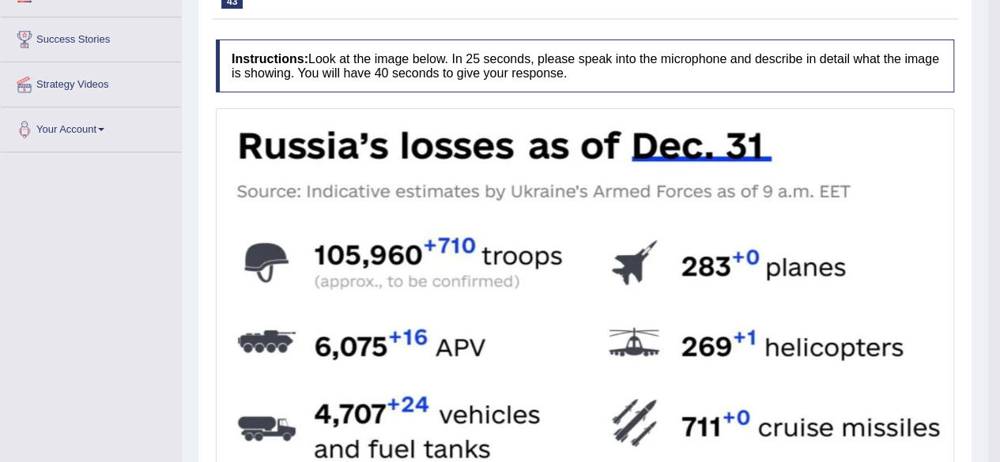
scroll to position [0, 0]
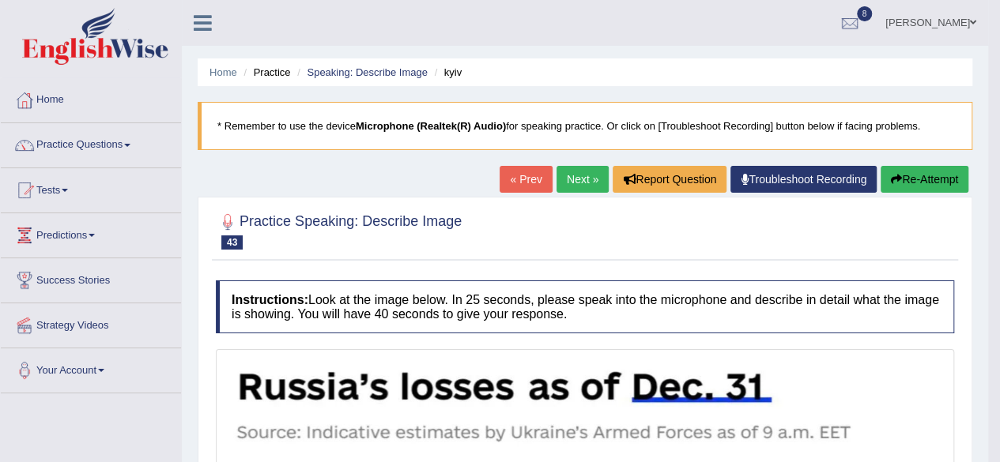
click at [587, 176] on link "Next »" at bounding box center [583, 179] width 52 height 27
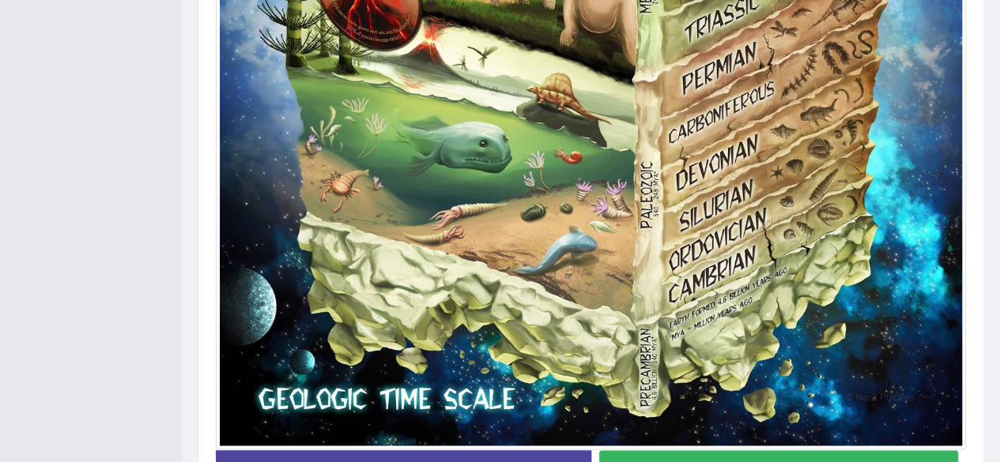
scroll to position [1028, 0]
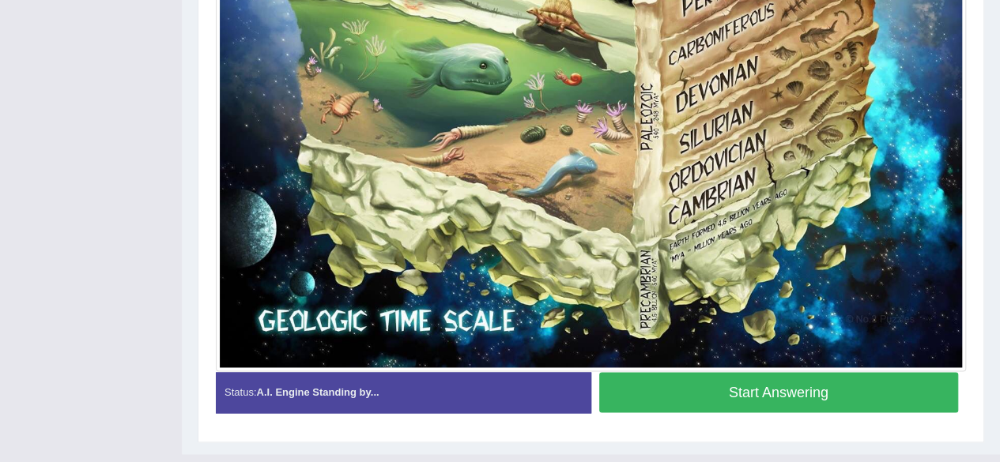
click at [719, 379] on button "Start Answering" at bounding box center [779, 392] width 360 height 40
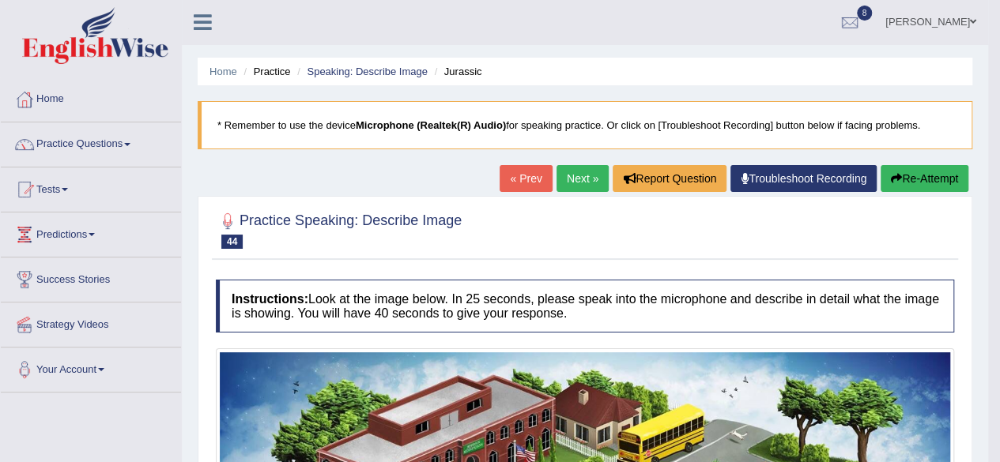
scroll to position [0, 0]
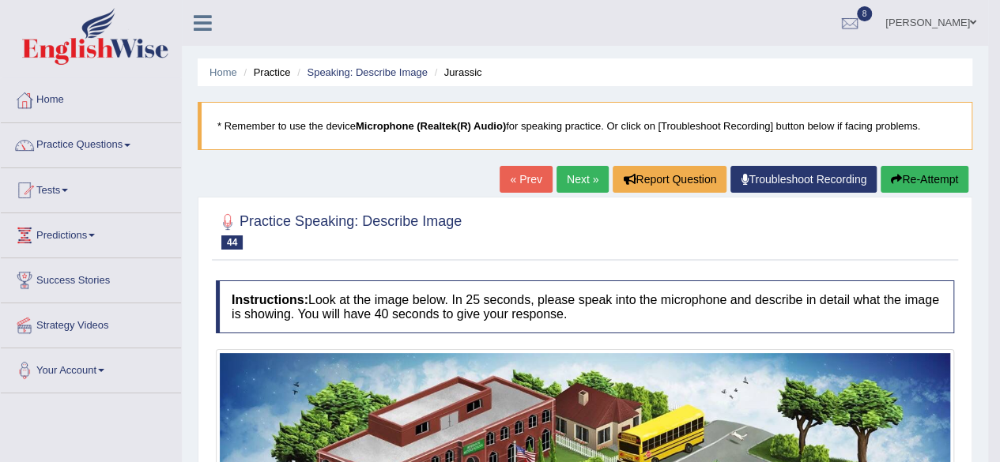
click at [590, 176] on link "Next »" at bounding box center [583, 179] width 52 height 27
